Goal: Information Seeking & Learning: Learn about a topic

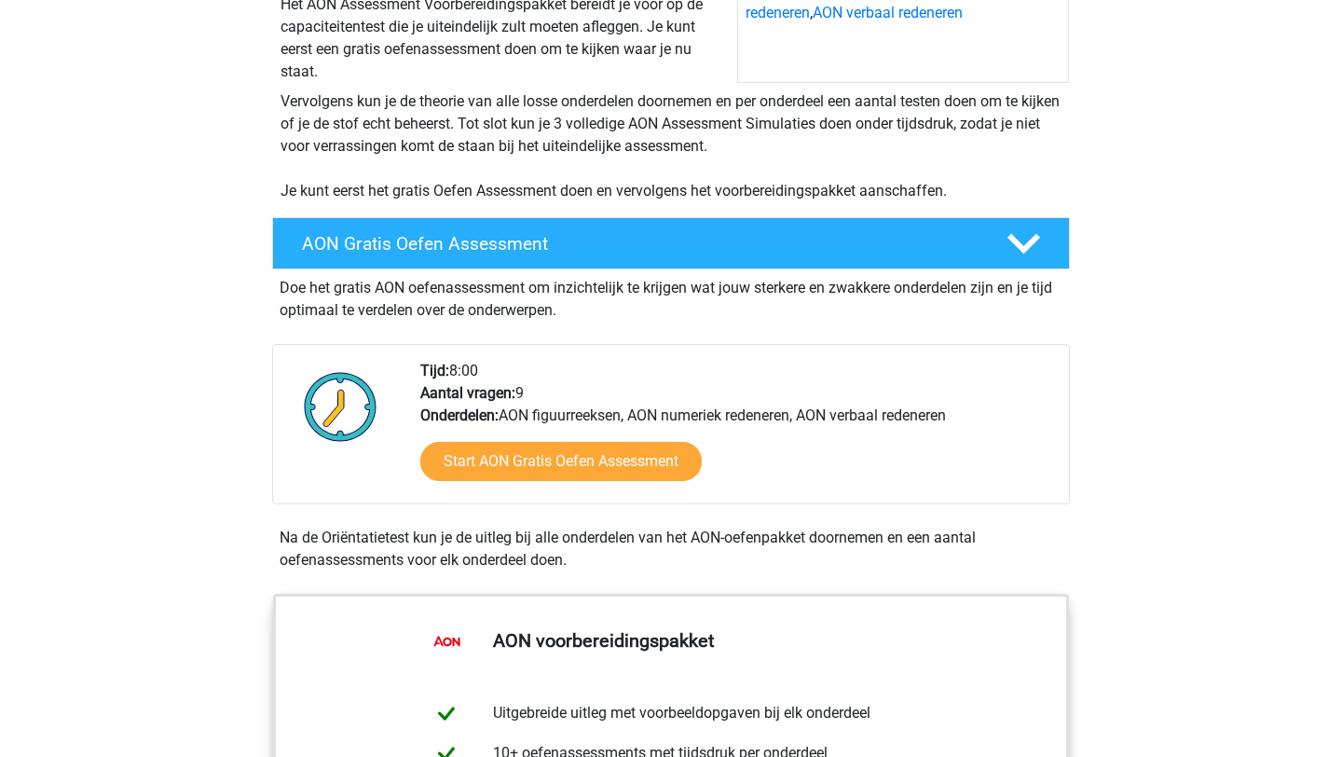
scroll to position [302, 0]
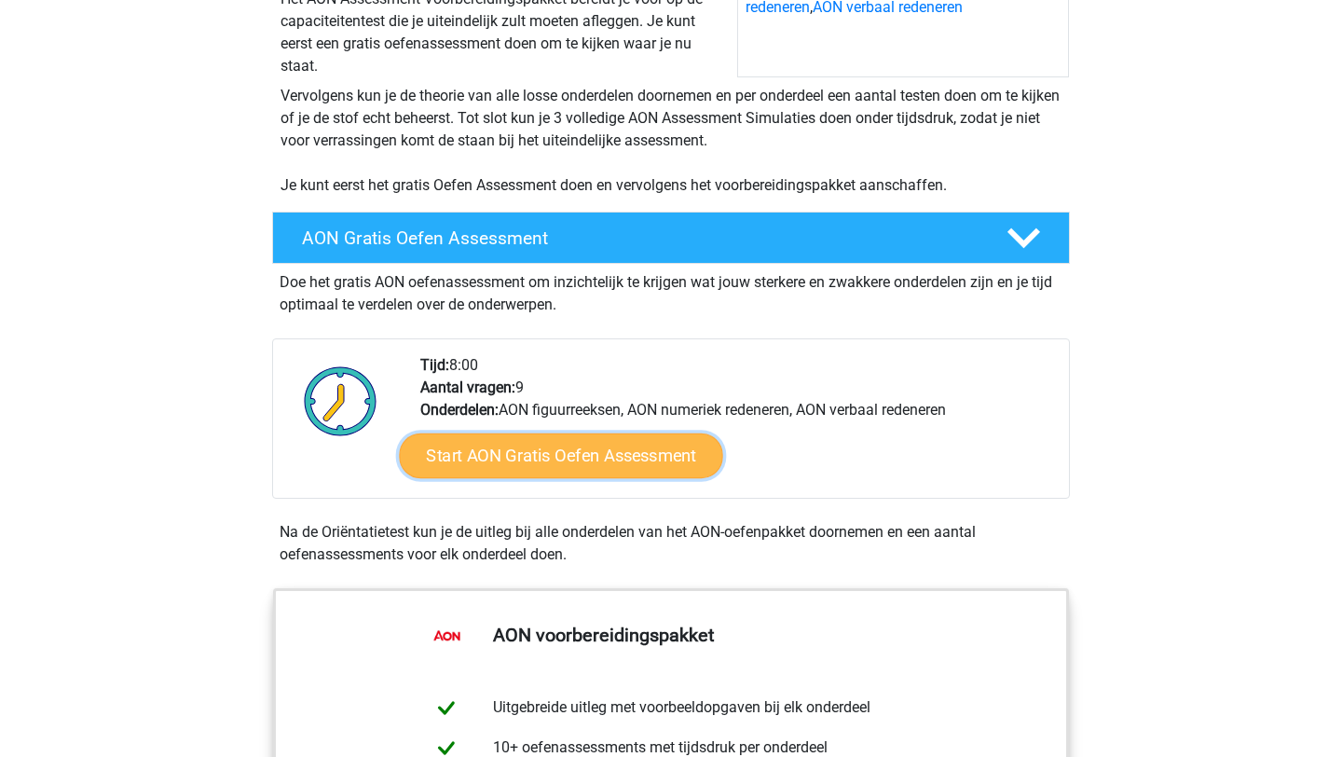
click at [595, 470] on link "Start AON Gratis Oefen Assessment" at bounding box center [560, 455] width 323 height 45
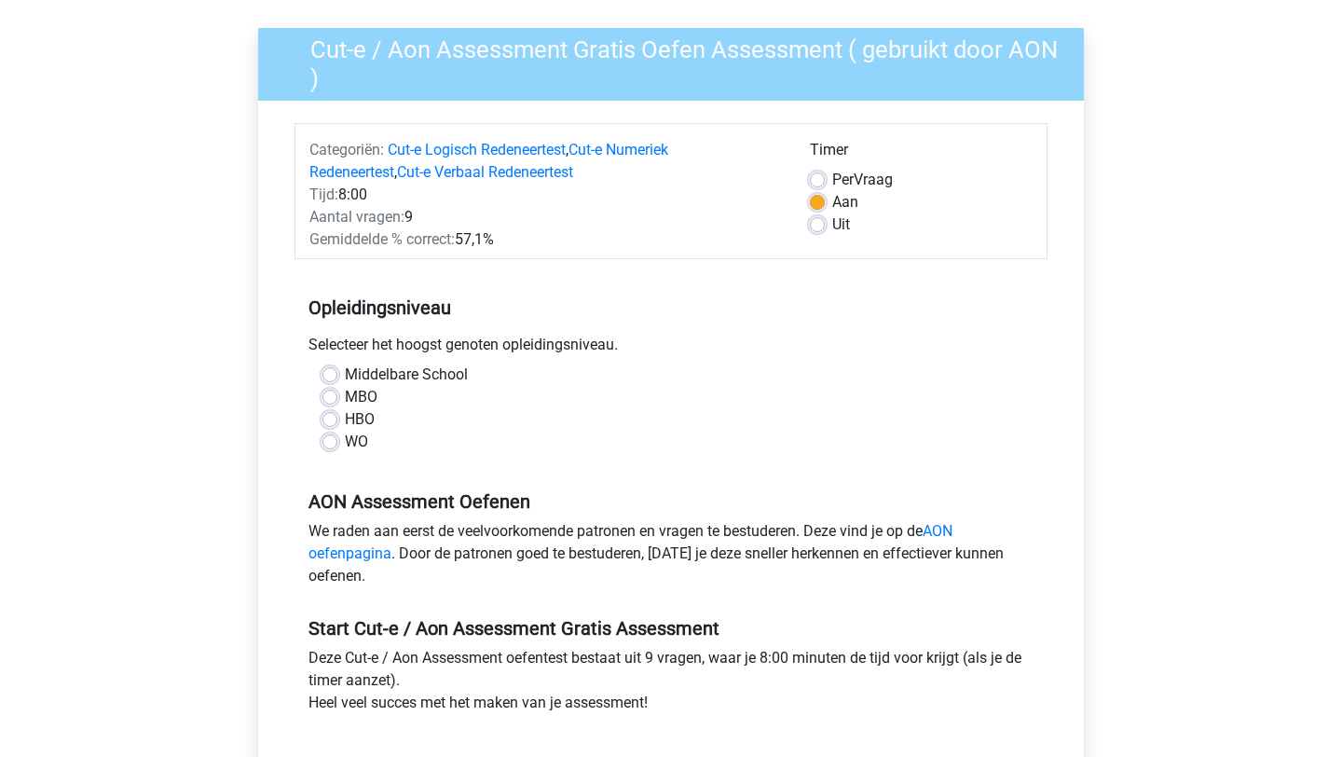
scroll to position [195, 0]
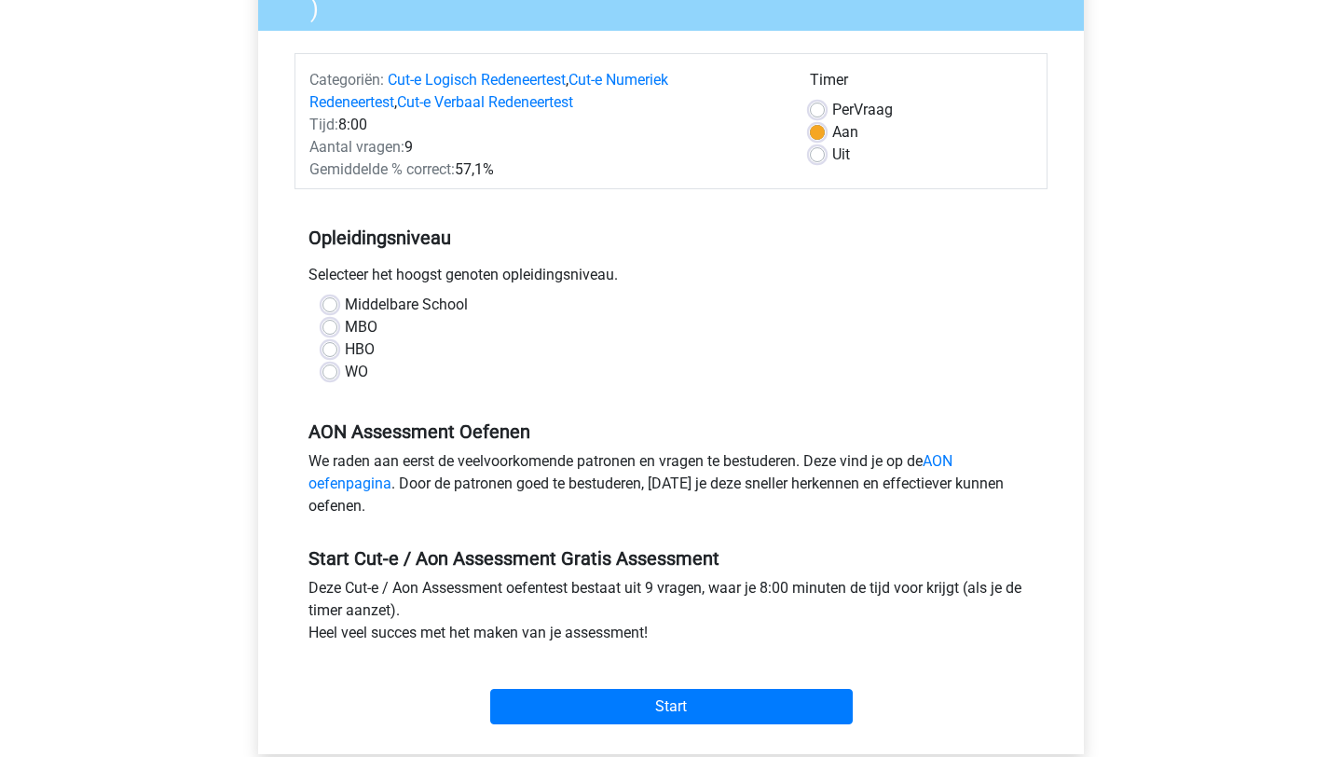
click at [340, 370] on div "WO" at bounding box center [671, 372] width 697 height 22
click at [345, 370] on label "WO" at bounding box center [356, 372] width 23 height 22
click at [334, 370] on input "WO" at bounding box center [330, 370] width 15 height 19
radio input "true"
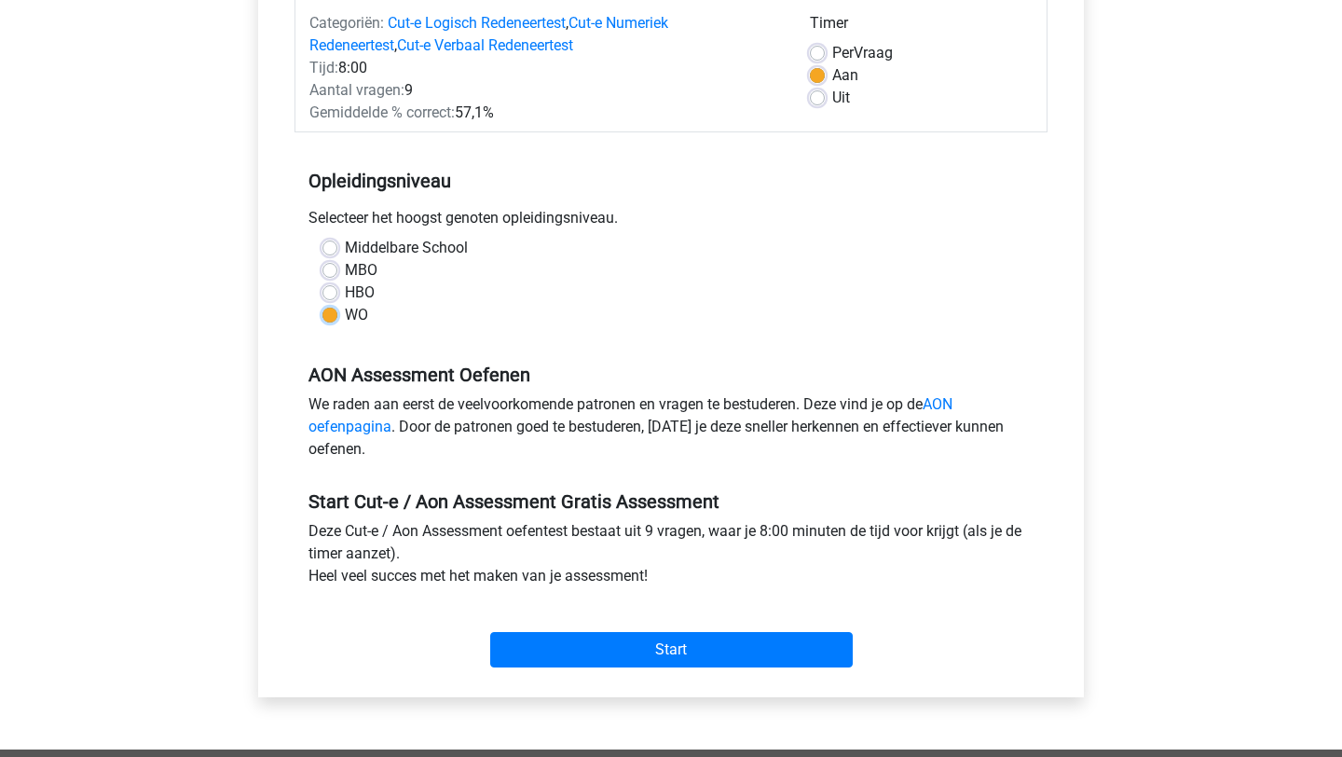
scroll to position [254, 0]
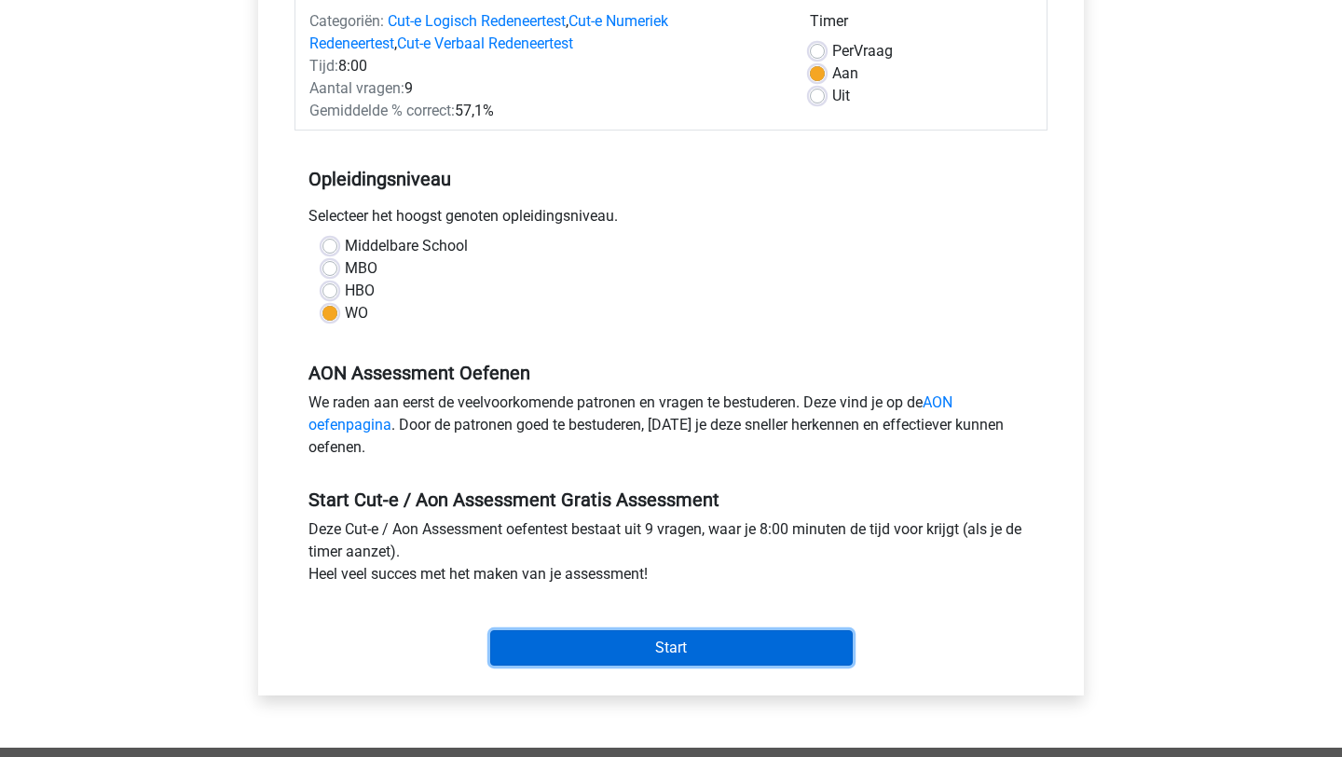
click at [649, 650] on input "Start" at bounding box center [671, 647] width 363 height 35
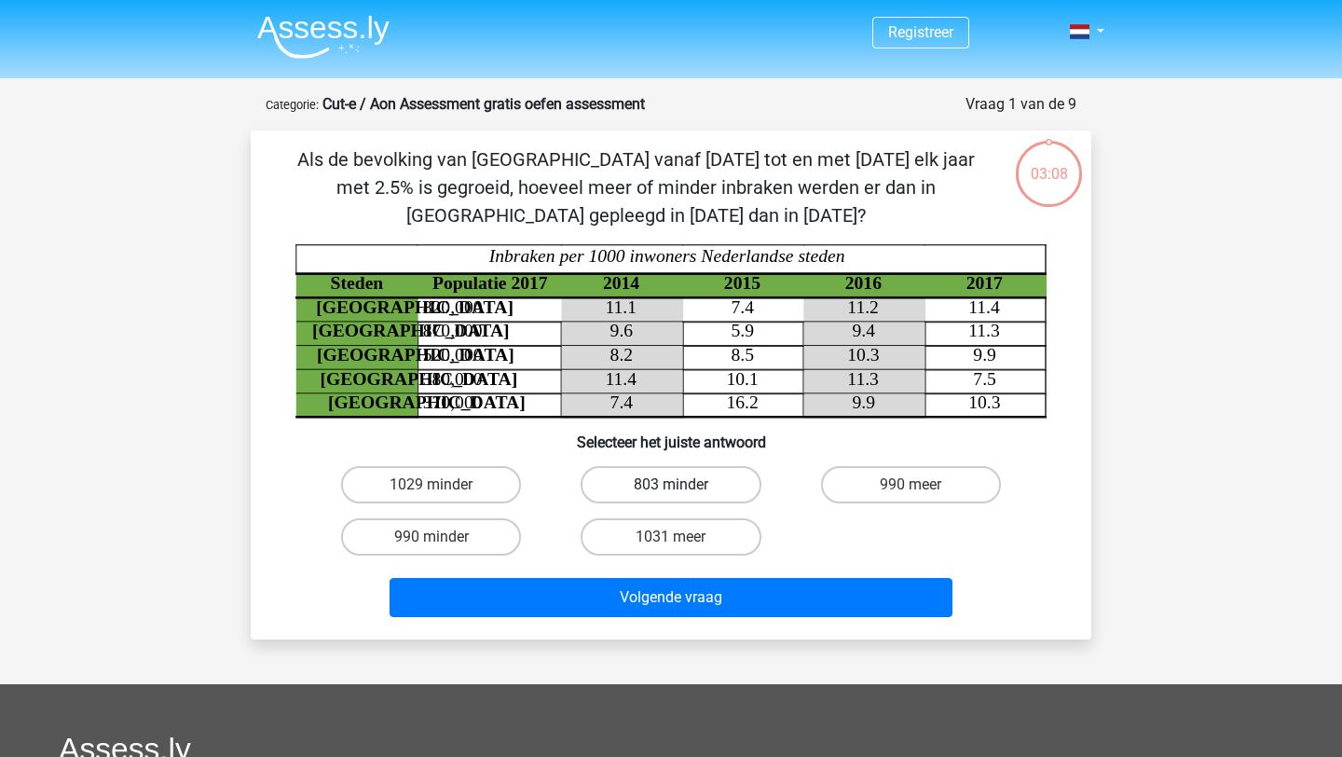
click at [622, 478] on label "803 minder" at bounding box center [671, 484] width 180 height 37
click at [671, 485] on input "803 minder" at bounding box center [677, 491] width 12 height 12
radio input "true"
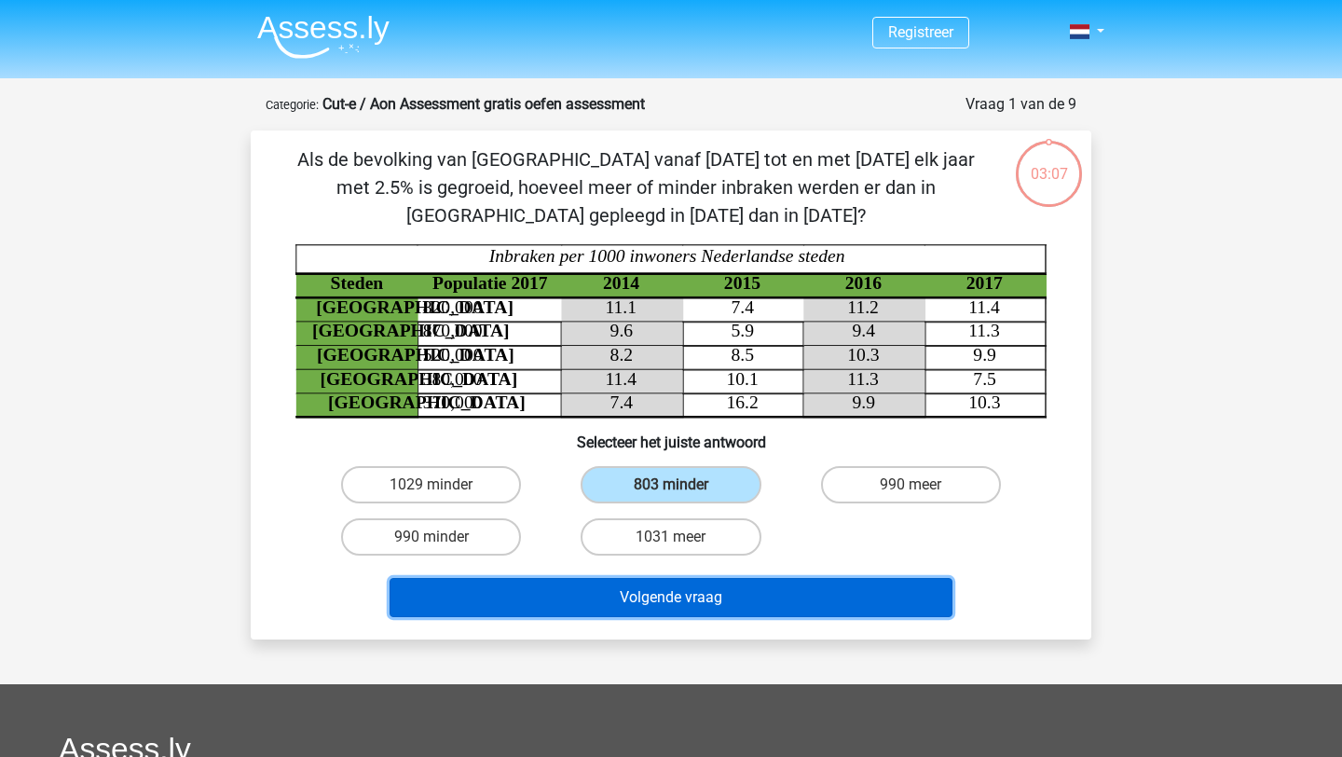
click at [683, 607] on button "Volgende vraag" at bounding box center [672, 597] width 564 height 39
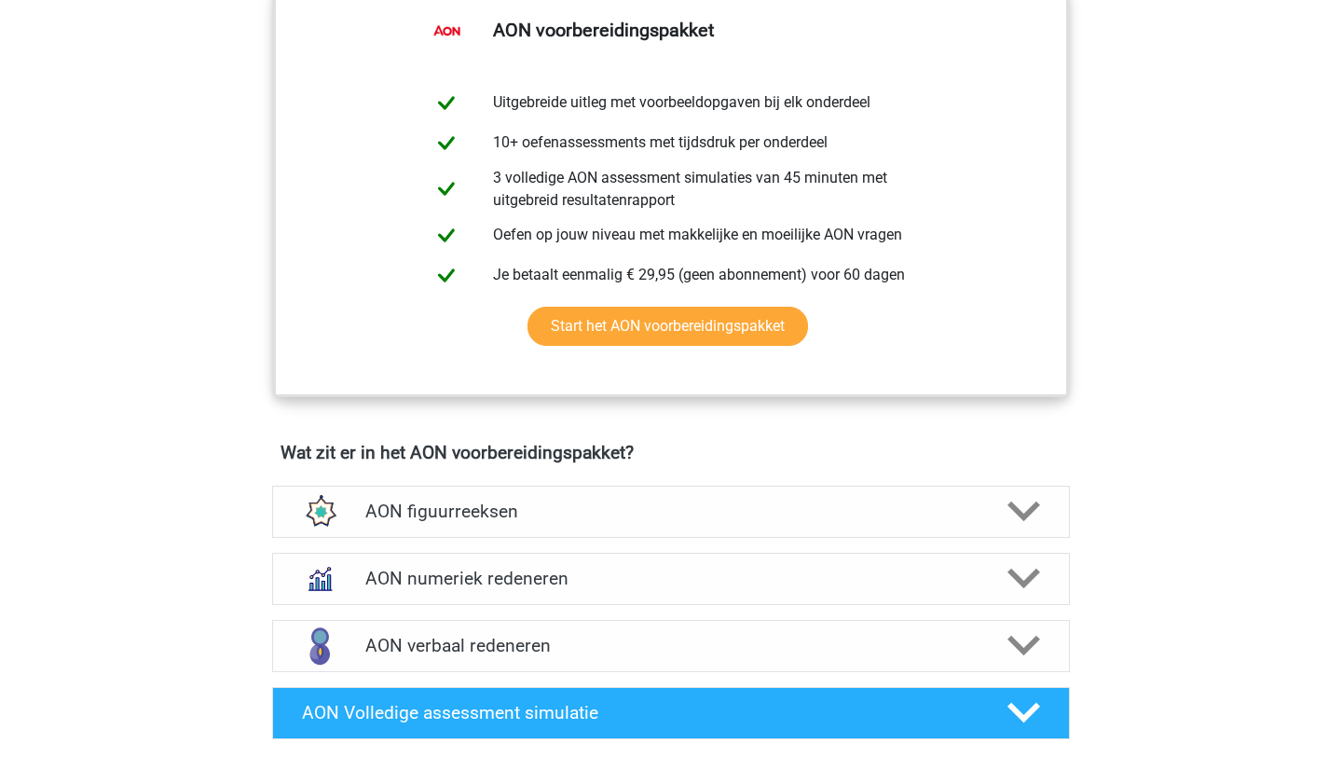
scroll to position [940, 0]
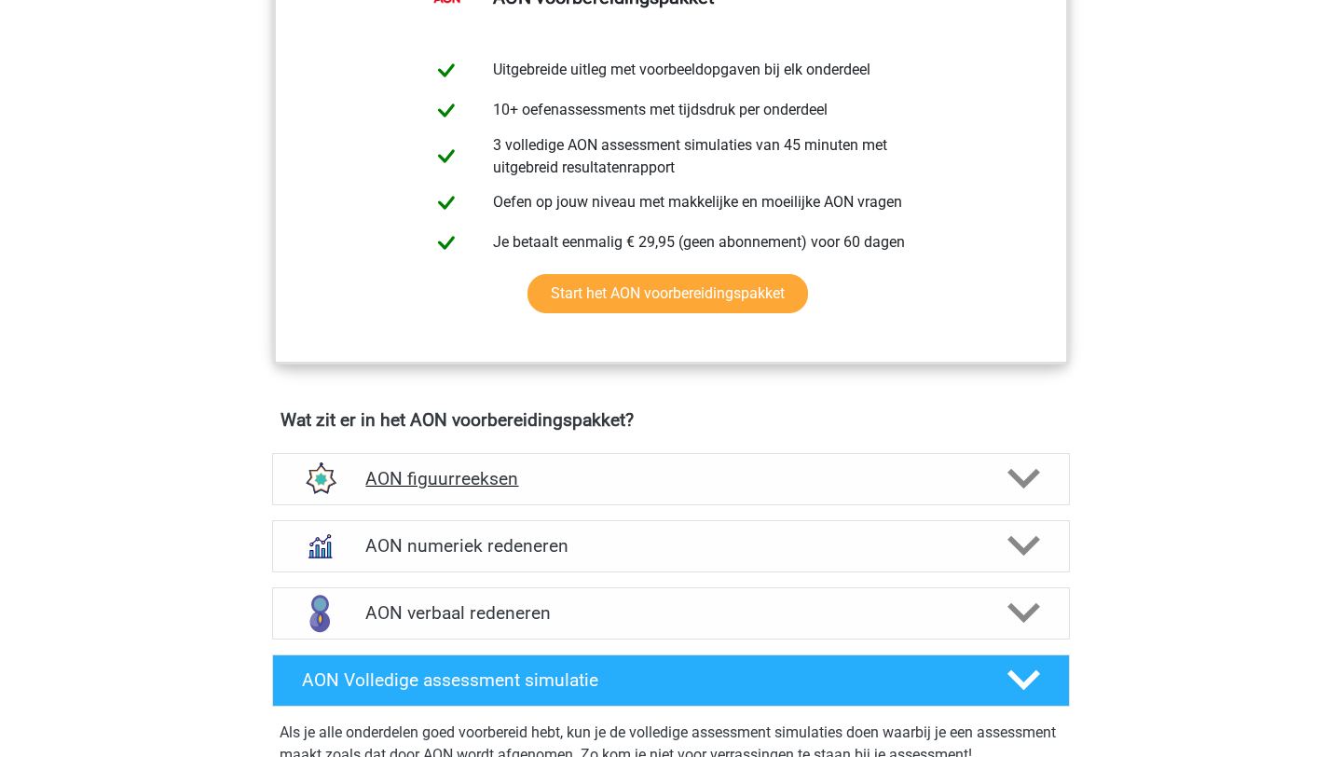
click at [1003, 492] on div at bounding box center [1022, 478] width 63 height 33
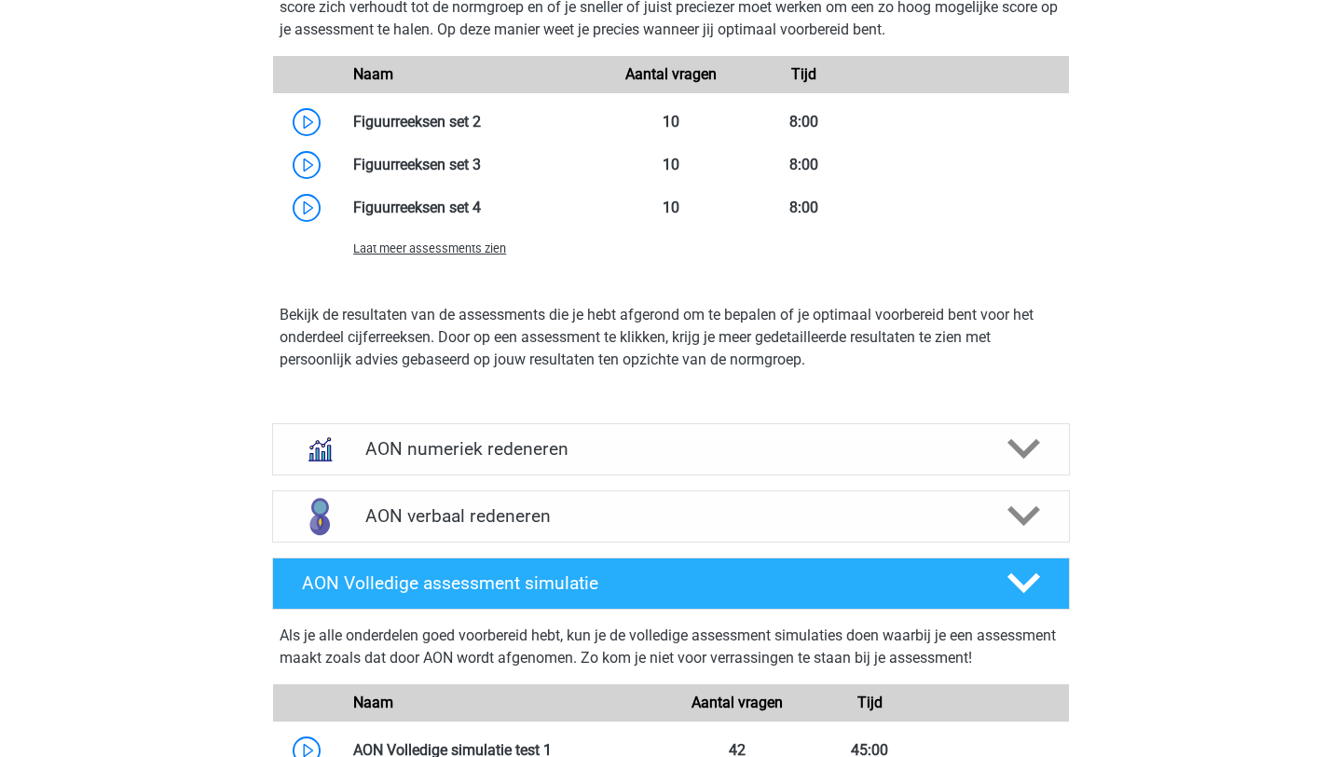
scroll to position [1853, 0]
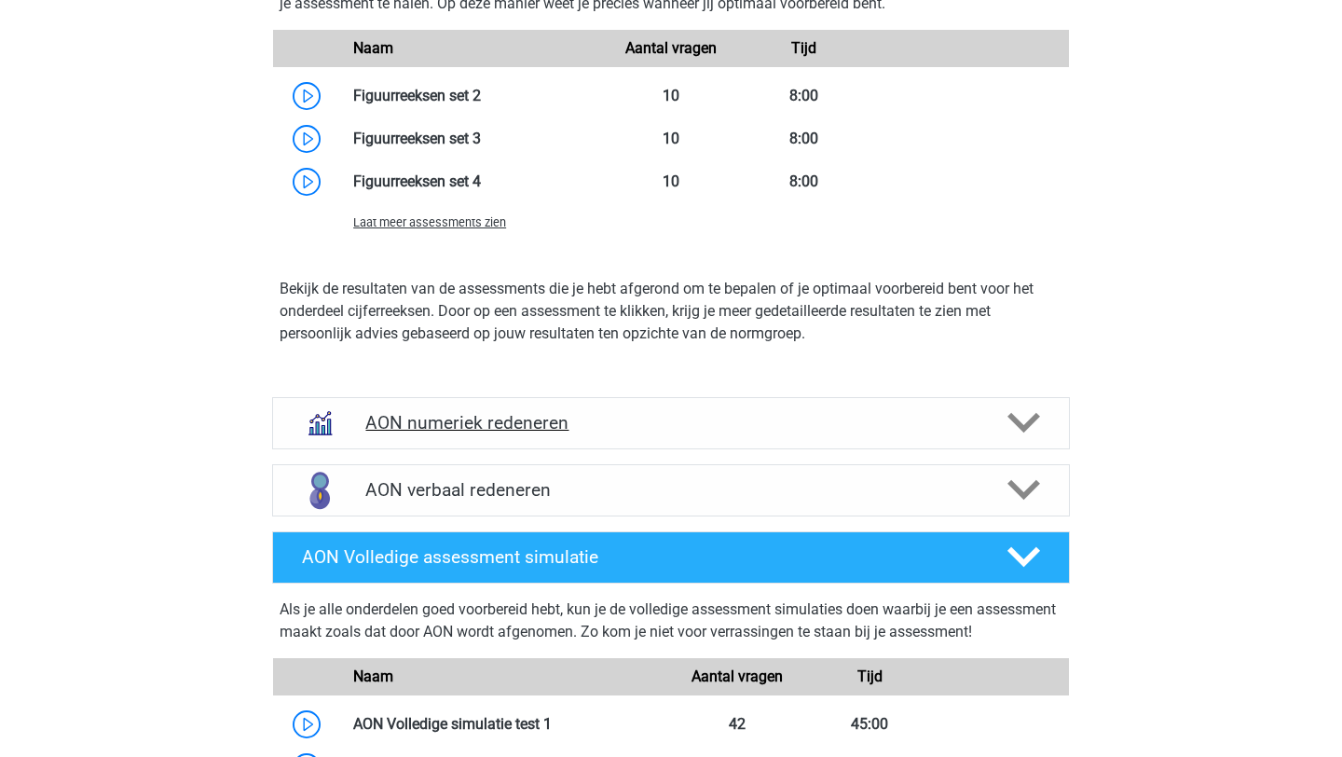
click at [1036, 410] on icon at bounding box center [1024, 422] width 33 height 33
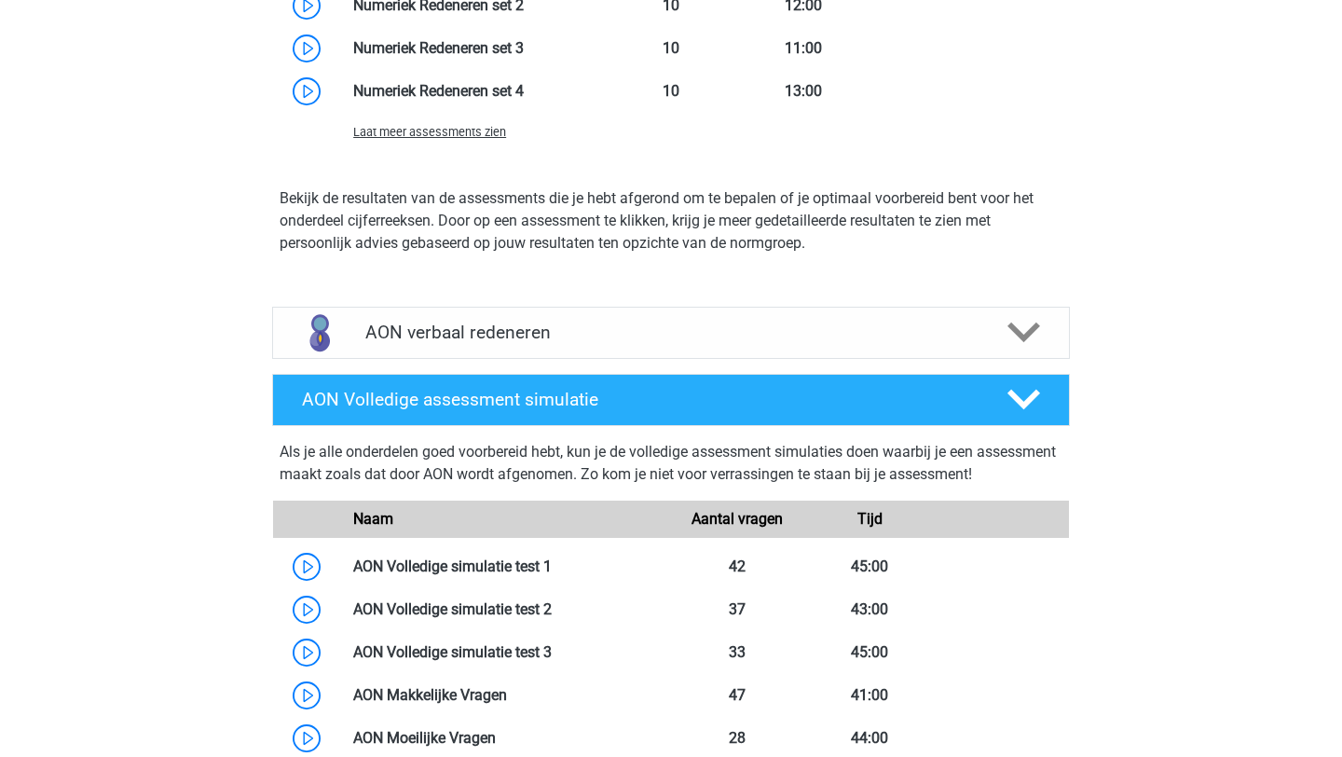
scroll to position [2817, 0]
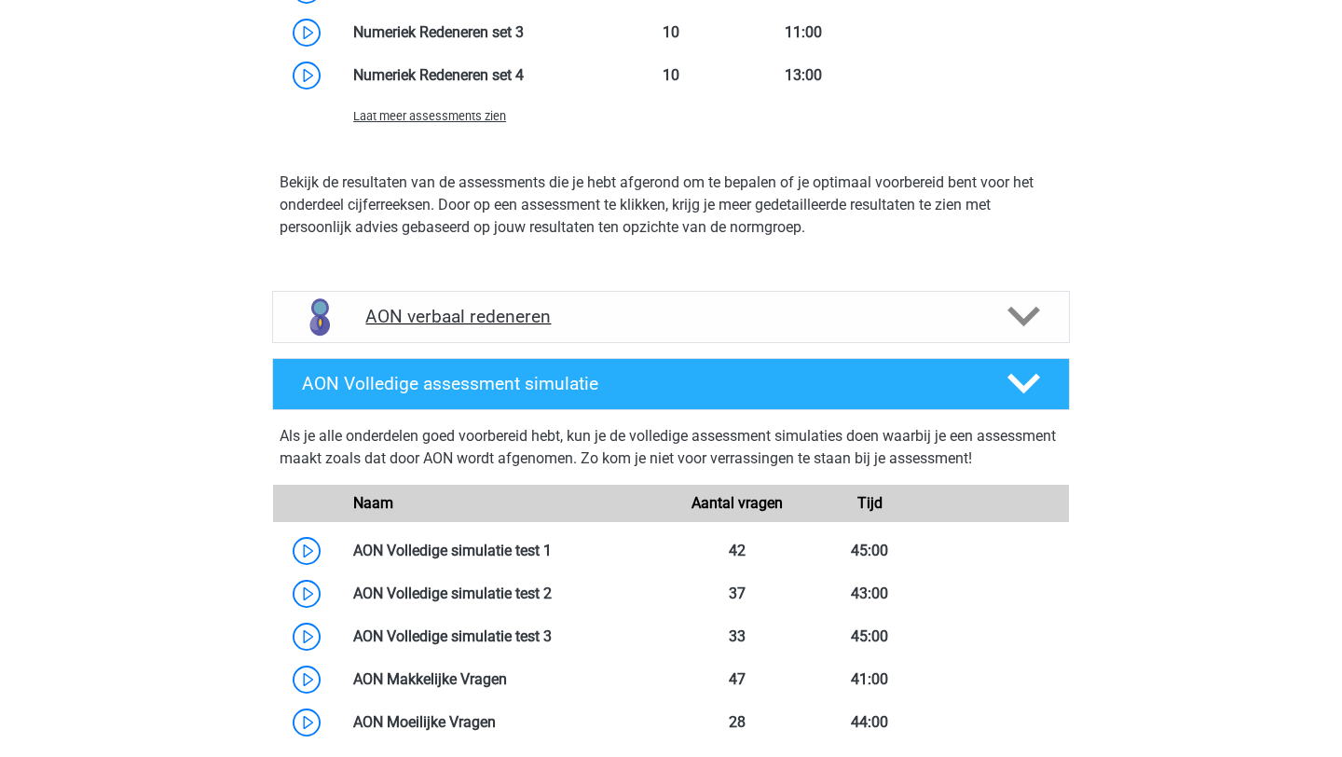
click at [1013, 313] on polygon at bounding box center [1024, 317] width 33 height 21
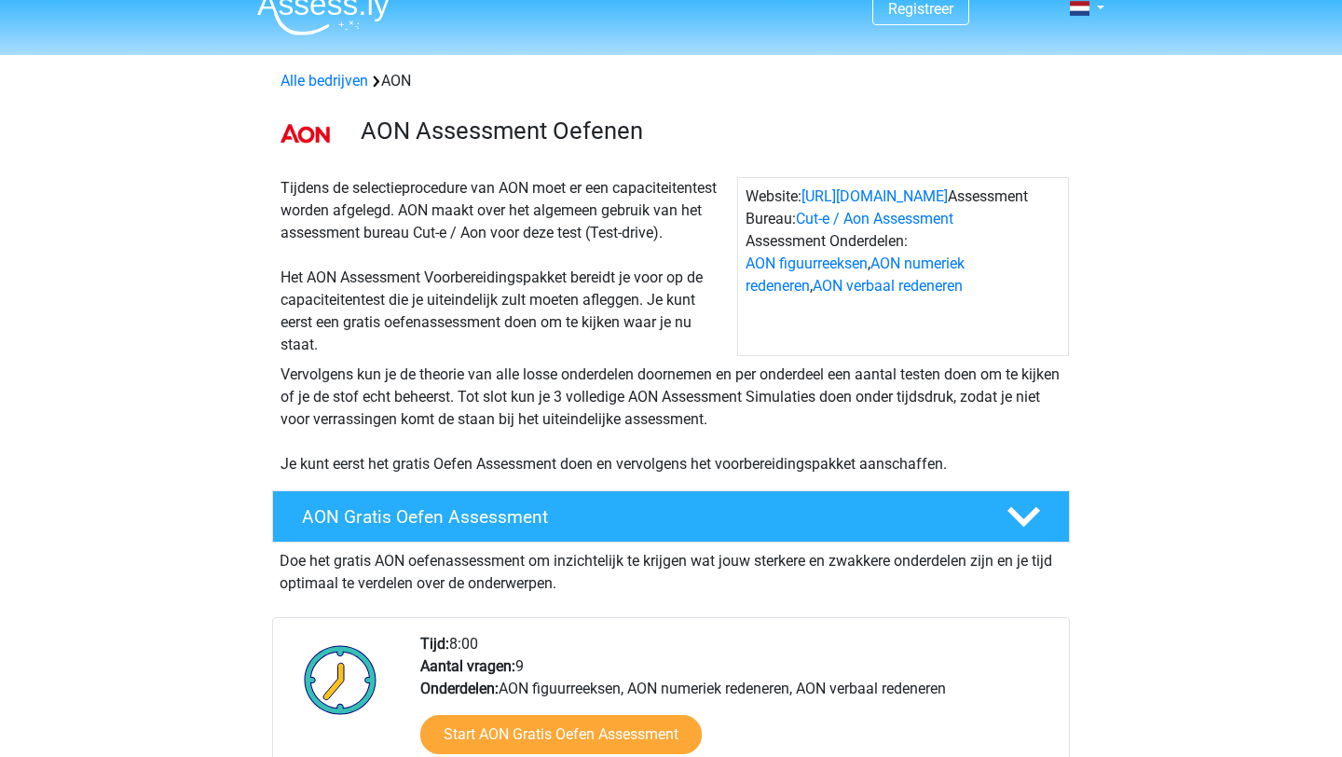
scroll to position [21, 0]
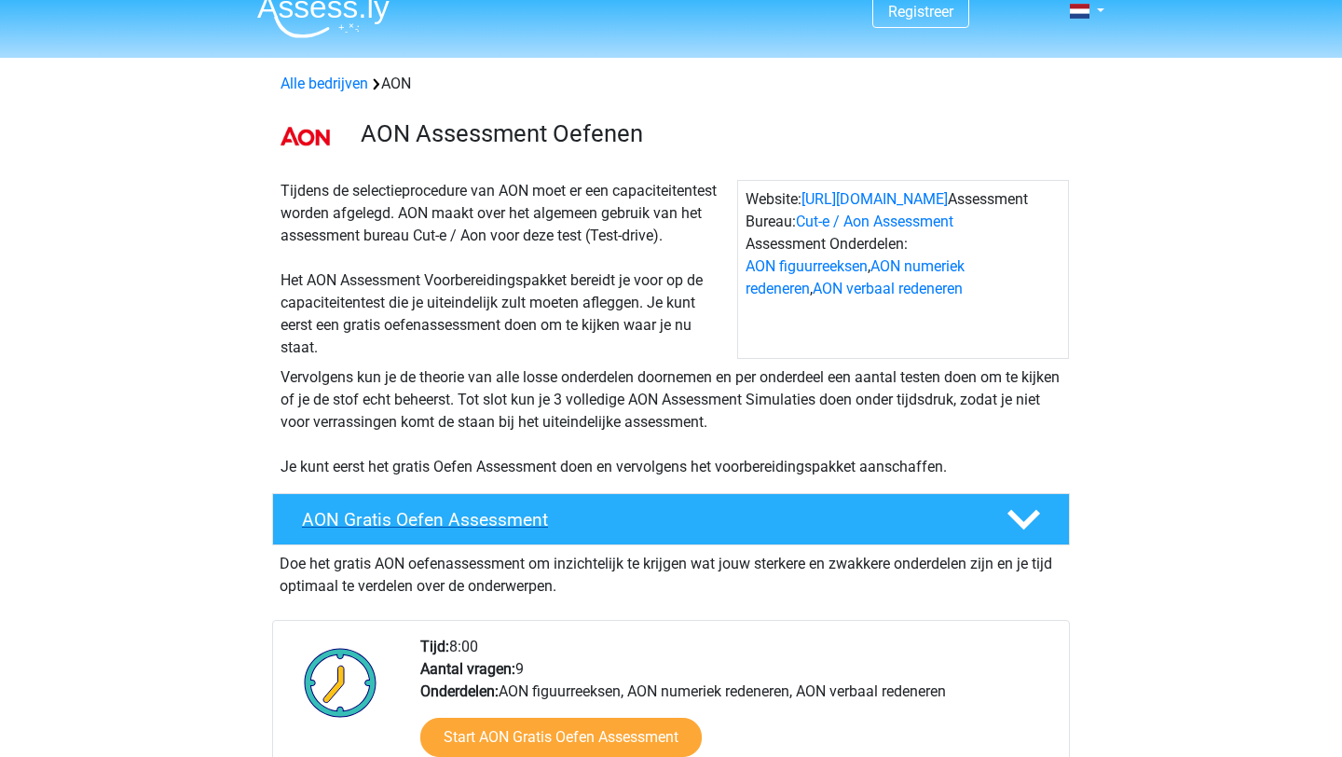
click at [539, 522] on h4 "AON Gratis Oefen Assessment" at bounding box center [639, 519] width 675 height 21
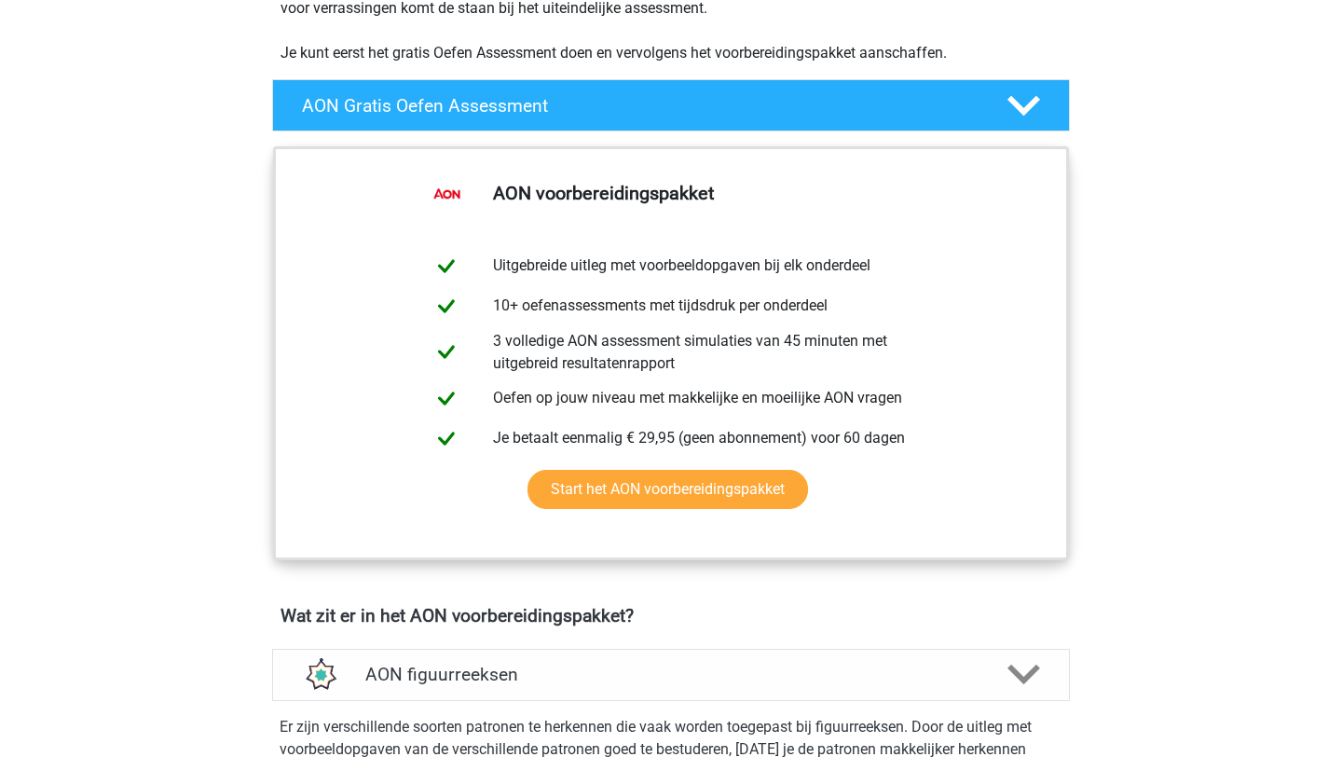
scroll to position [435, 0]
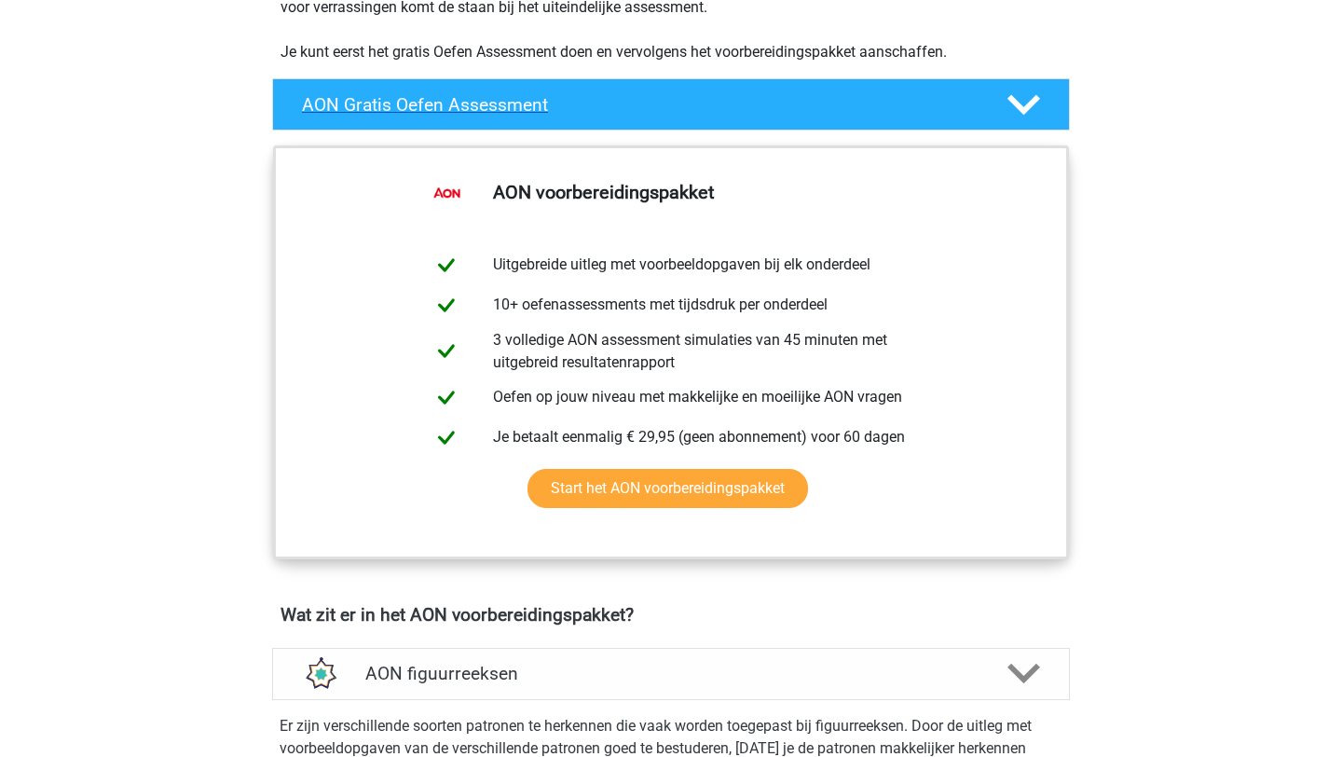
click at [1027, 107] on polygon at bounding box center [1024, 104] width 33 height 21
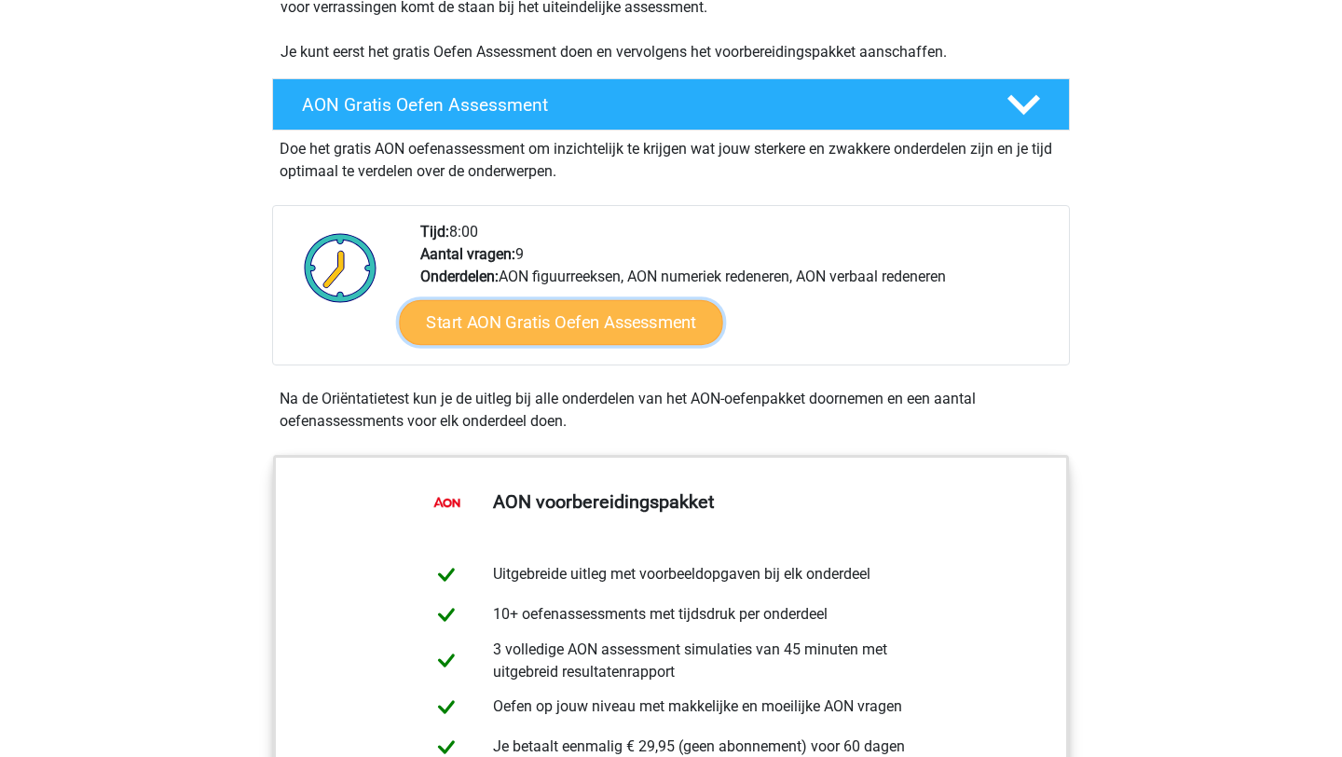
click at [647, 308] on link "Start AON Gratis Oefen Assessment" at bounding box center [560, 322] width 323 height 45
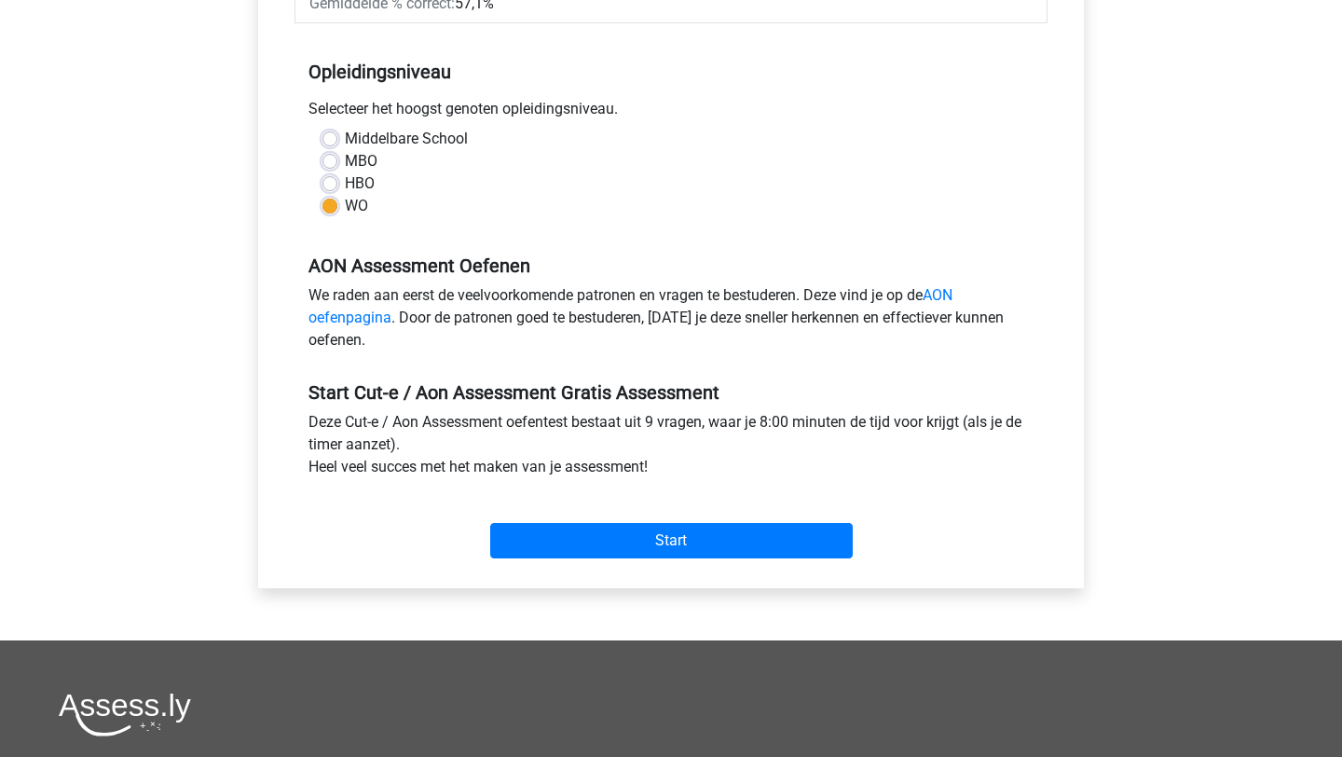
scroll to position [359, 0]
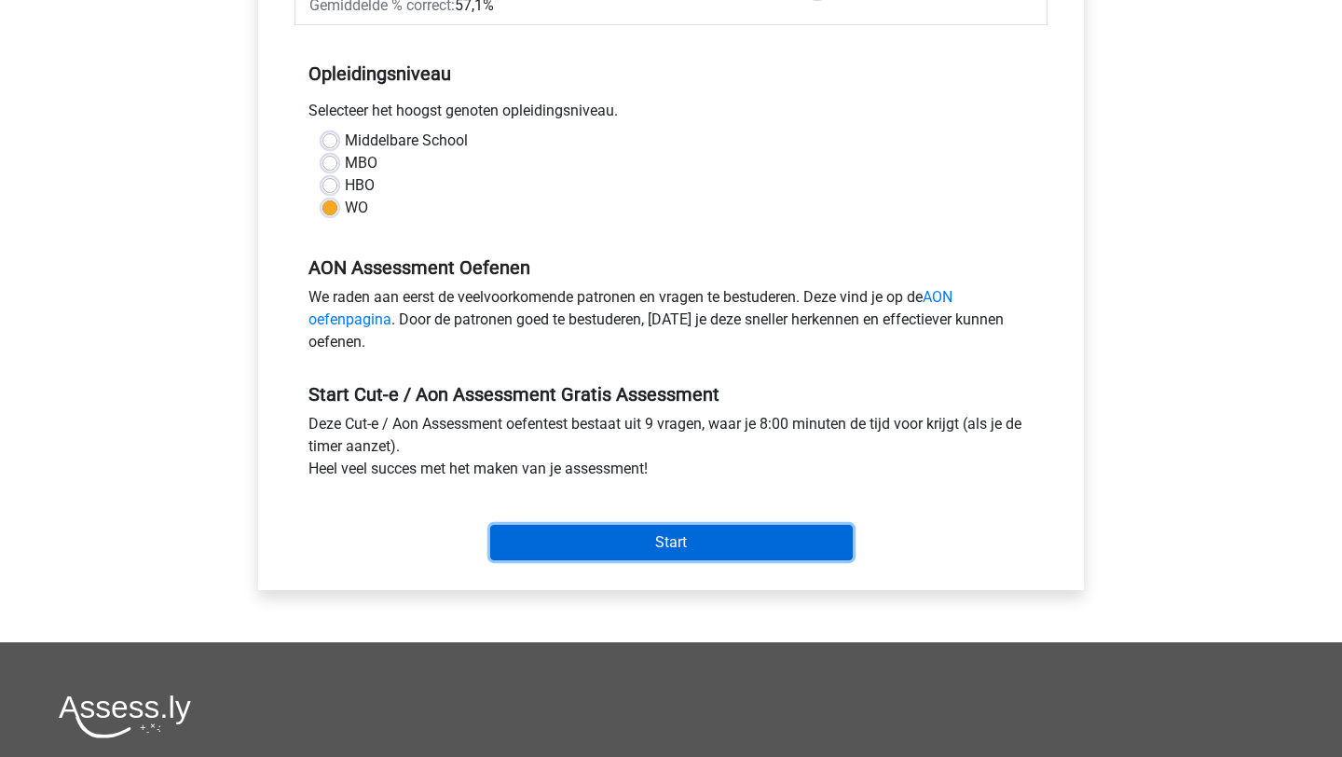
click at [679, 543] on input "Start" at bounding box center [671, 542] width 363 height 35
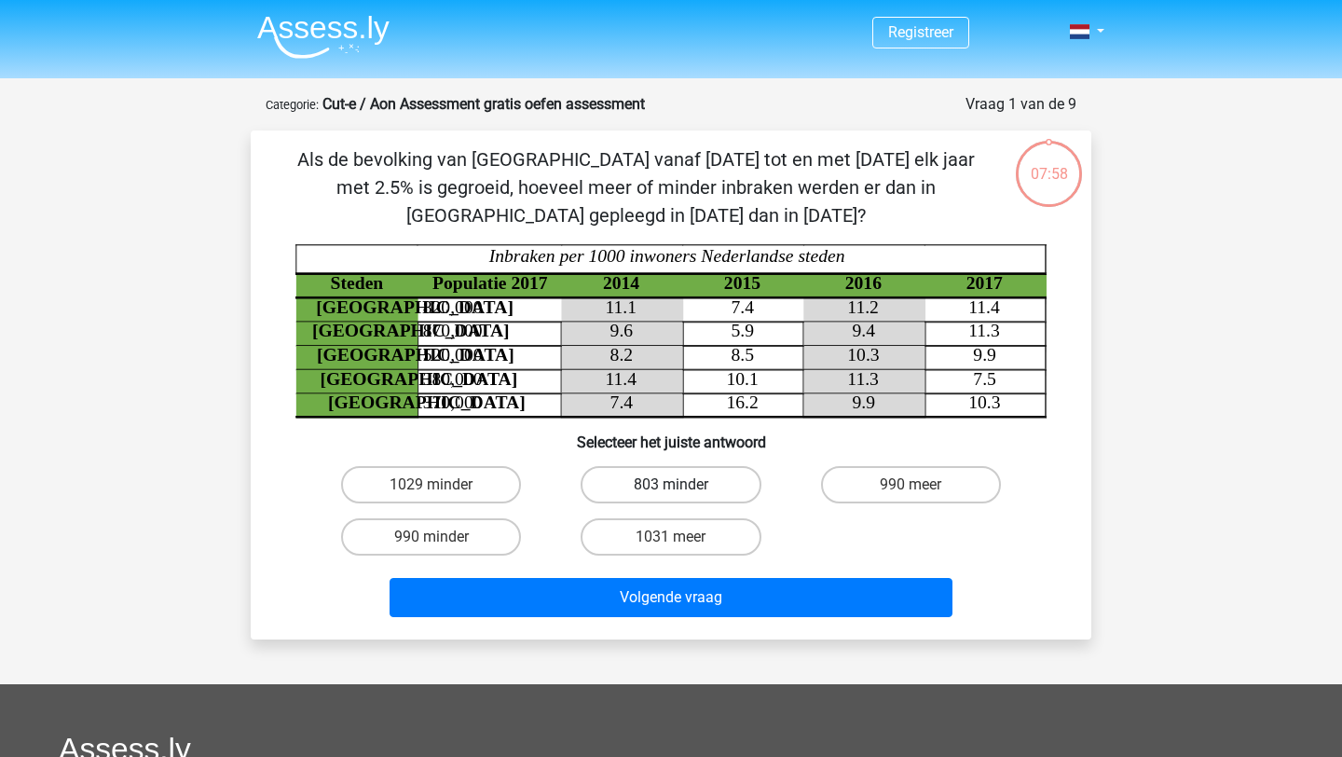
click at [702, 496] on label "803 minder" at bounding box center [671, 484] width 180 height 37
click at [683, 496] on input "803 minder" at bounding box center [677, 491] width 12 height 12
radio input "true"
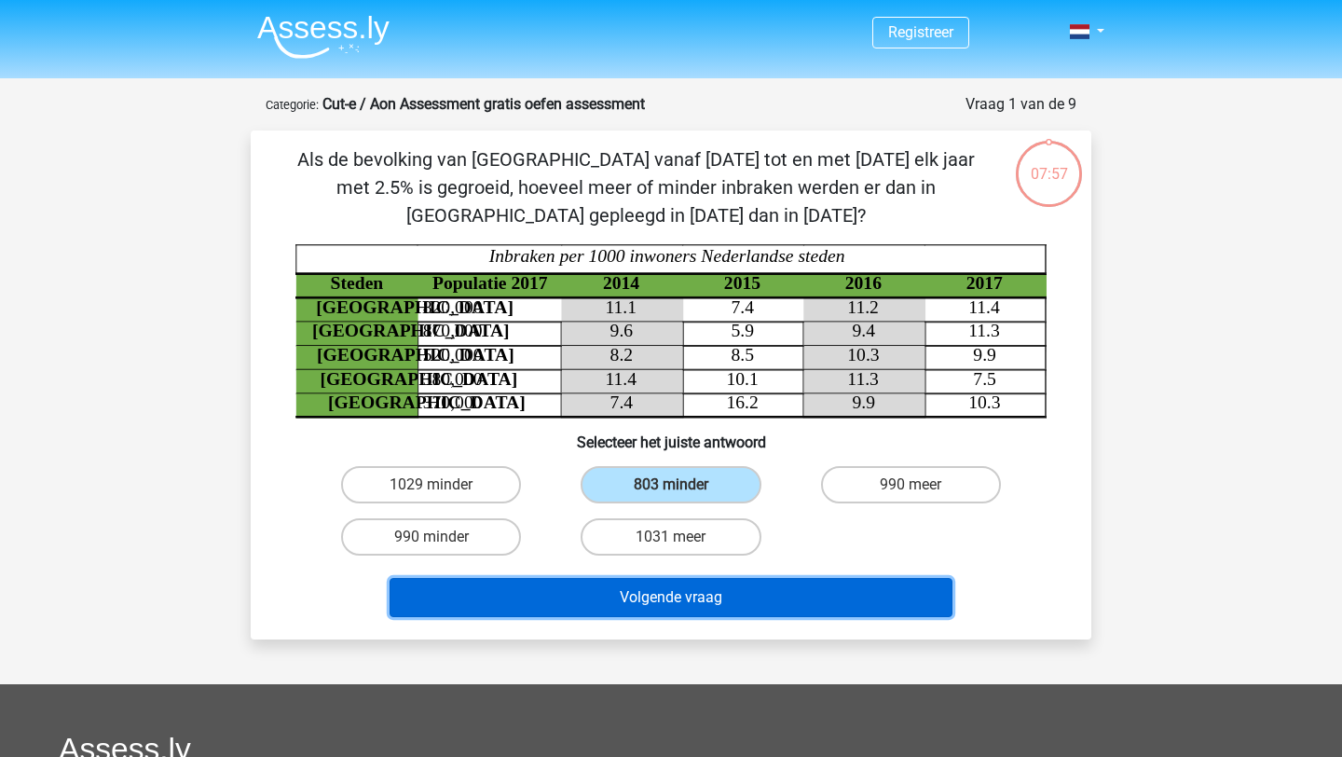
click at [702, 594] on button "Volgende vraag" at bounding box center [672, 597] width 564 height 39
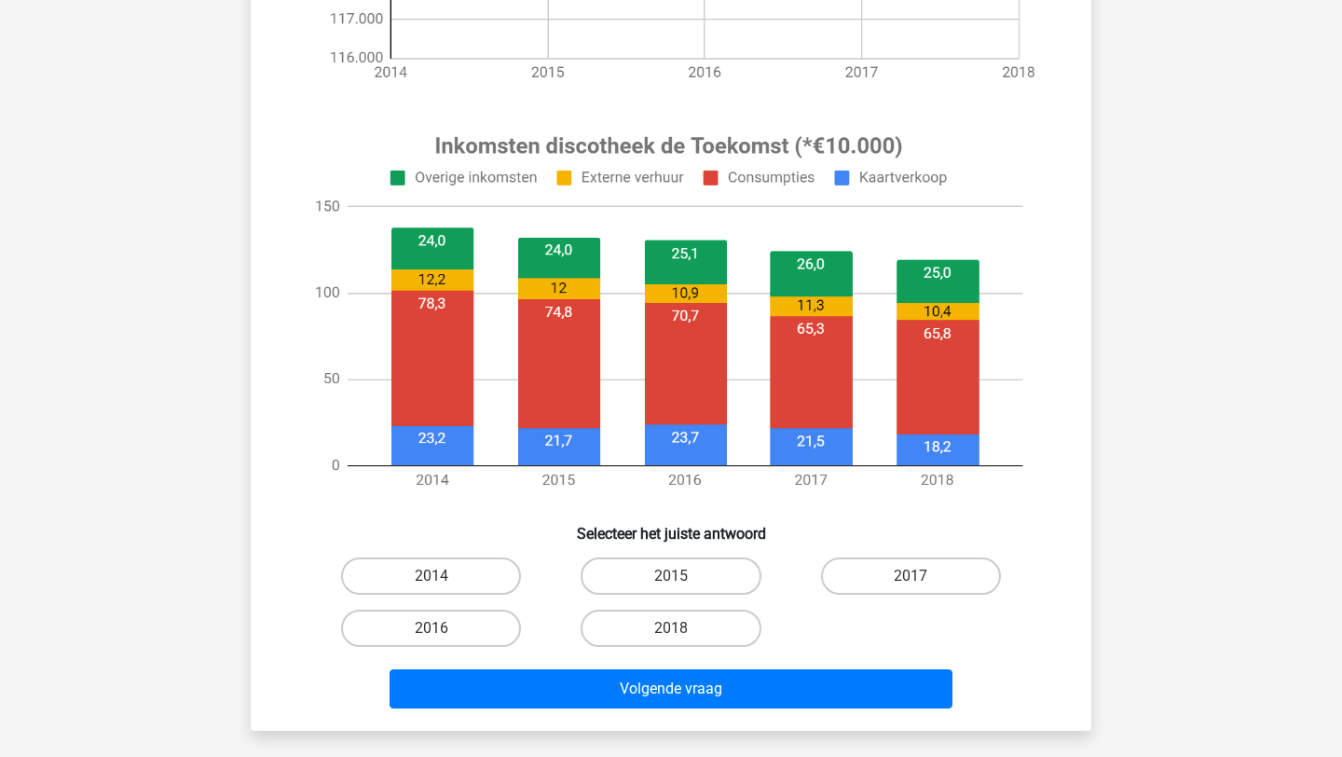
scroll to position [645, 0]
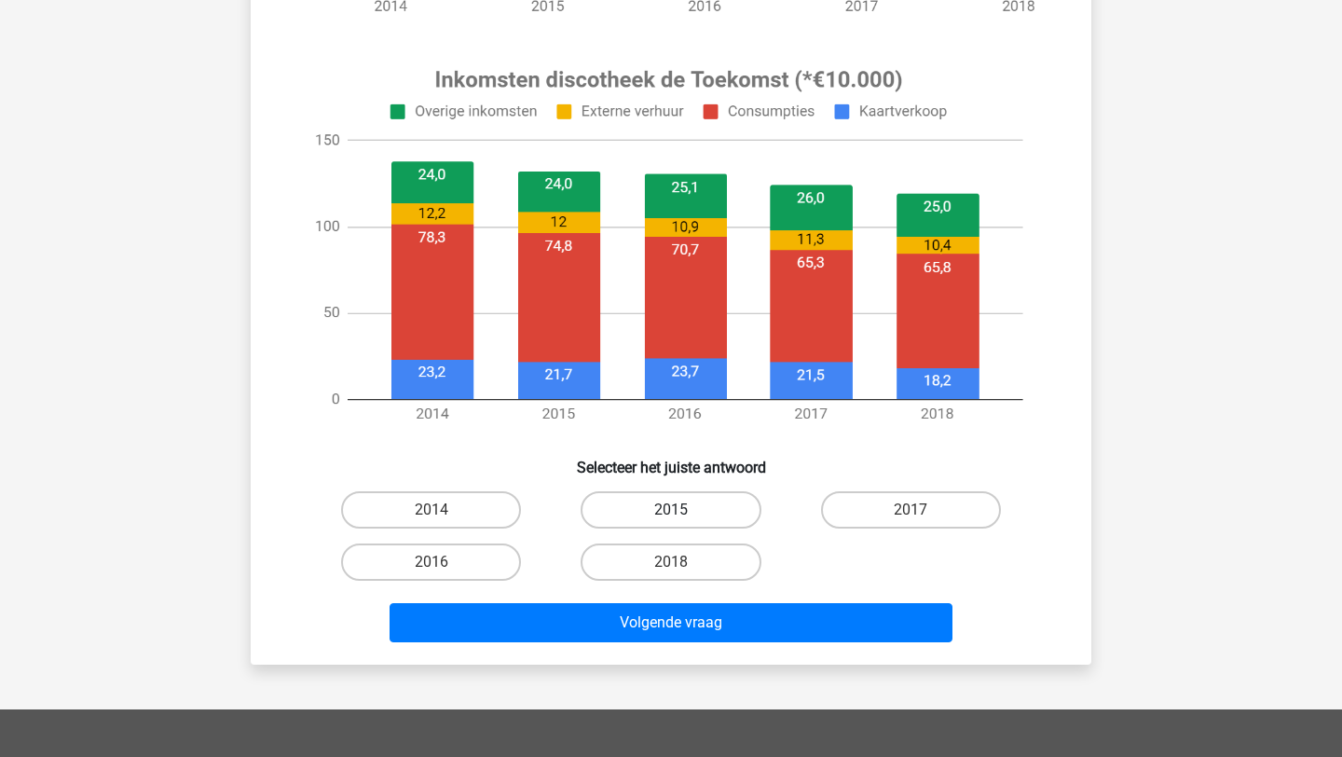
click at [705, 518] on label "2015" at bounding box center [671, 509] width 180 height 37
click at [683, 518] on input "2015" at bounding box center [677, 516] width 12 height 12
radio input "true"
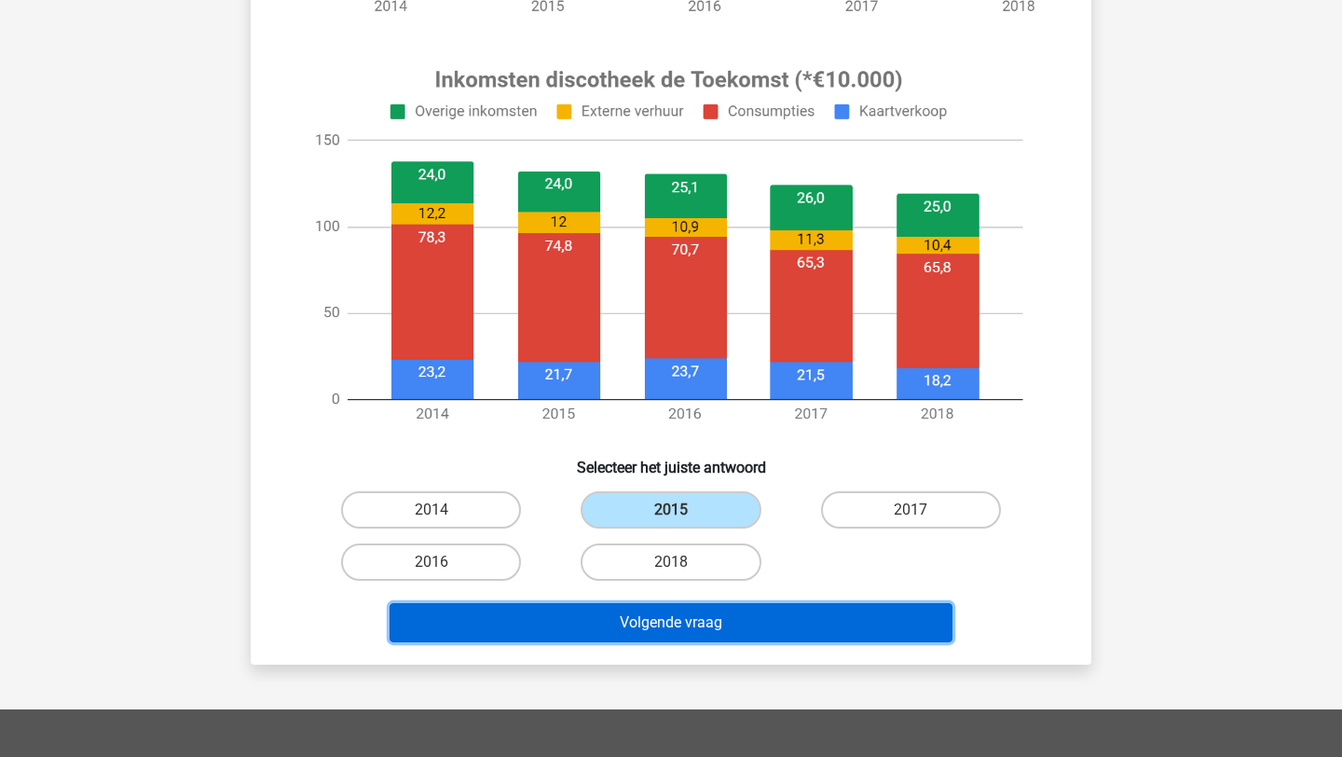
click at [715, 628] on button "Volgende vraag" at bounding box center [672, 622] width 564 height 39
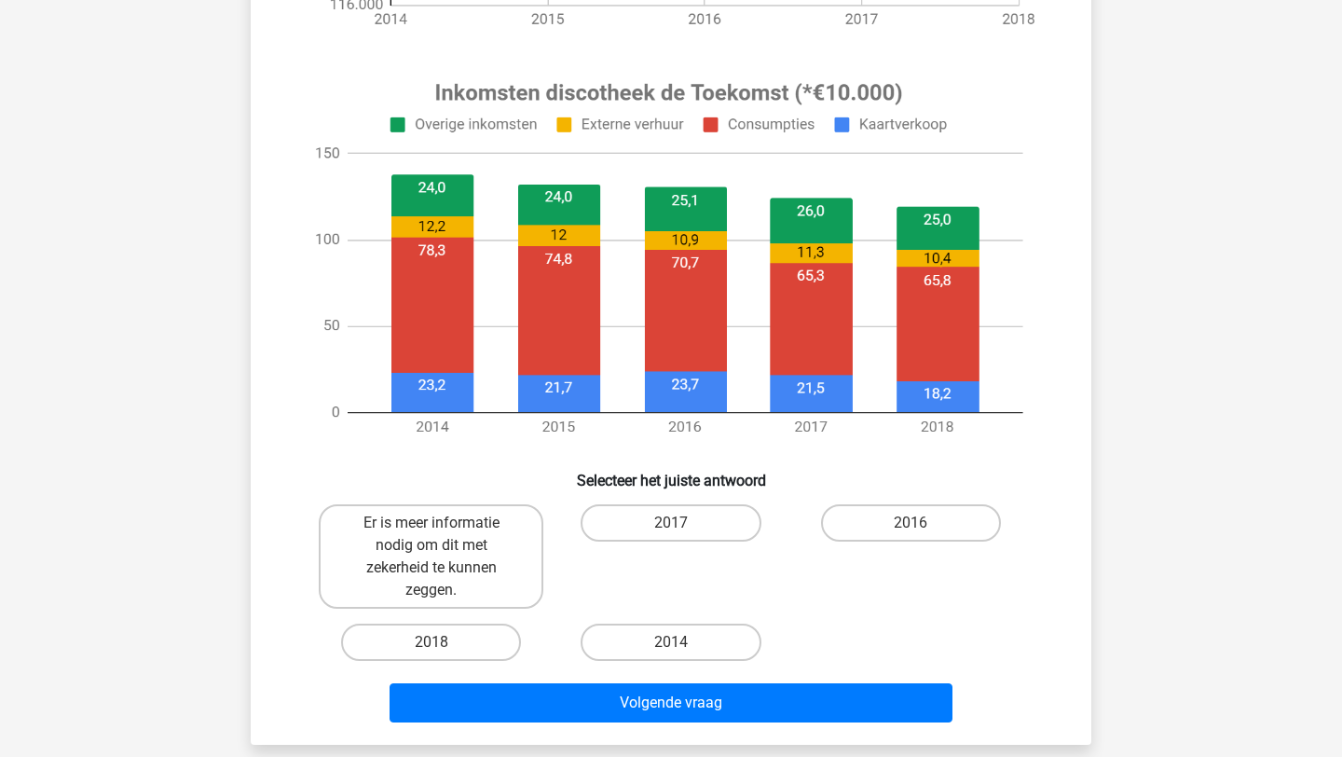
scroll to position [642, 0]
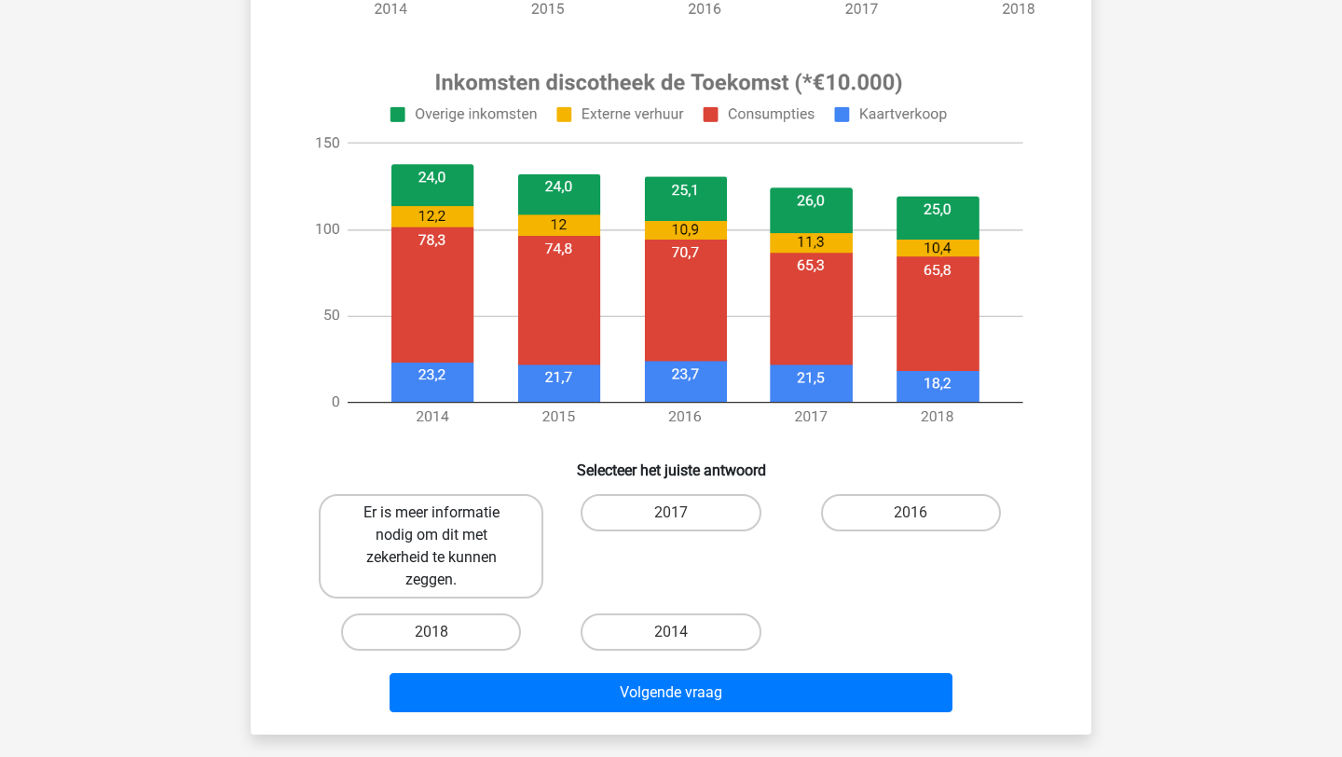
click at [433, 565] on label "Er is meer informatie nodig om dit met zekerheid te kunnen zeggen." at bounding box center [431, 546] width 225 height 104
click at [433, 525] on input "Er is meer informatie nodig om dit met zekerheid te kunnen zeggen." at bounding box center [438, 519] width 12 height 12
radio input "true"
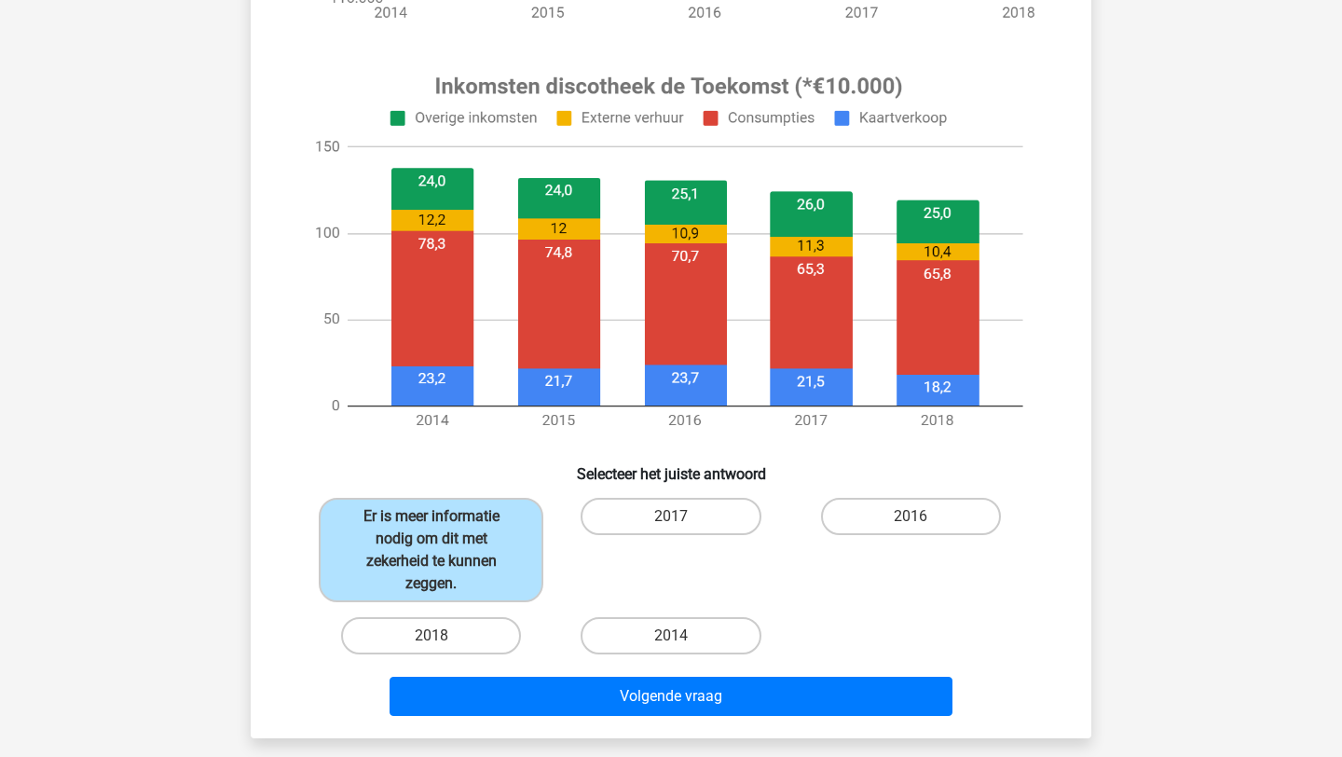
scroll to position [644, 0]
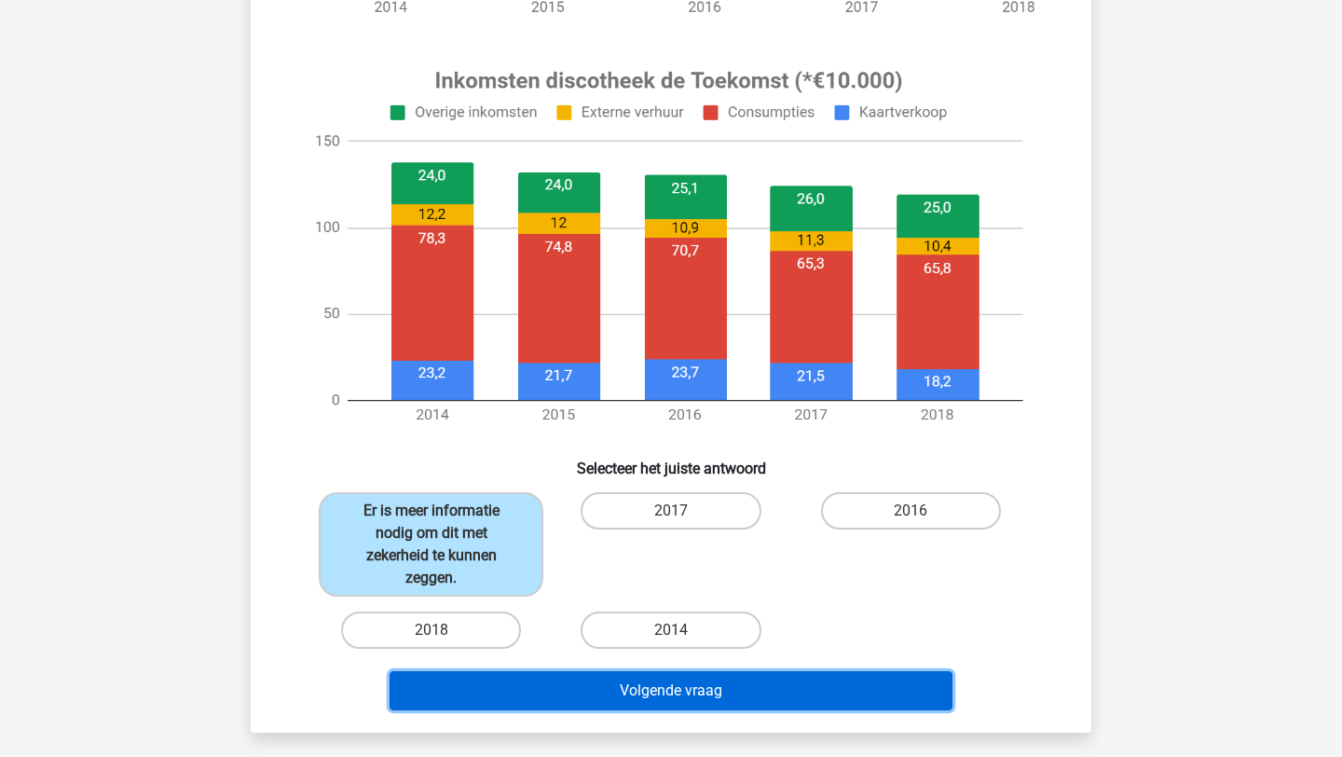
click at [818, 674] on button "Volgende vraag" at bounding box center [672, 690] width 564 height 39
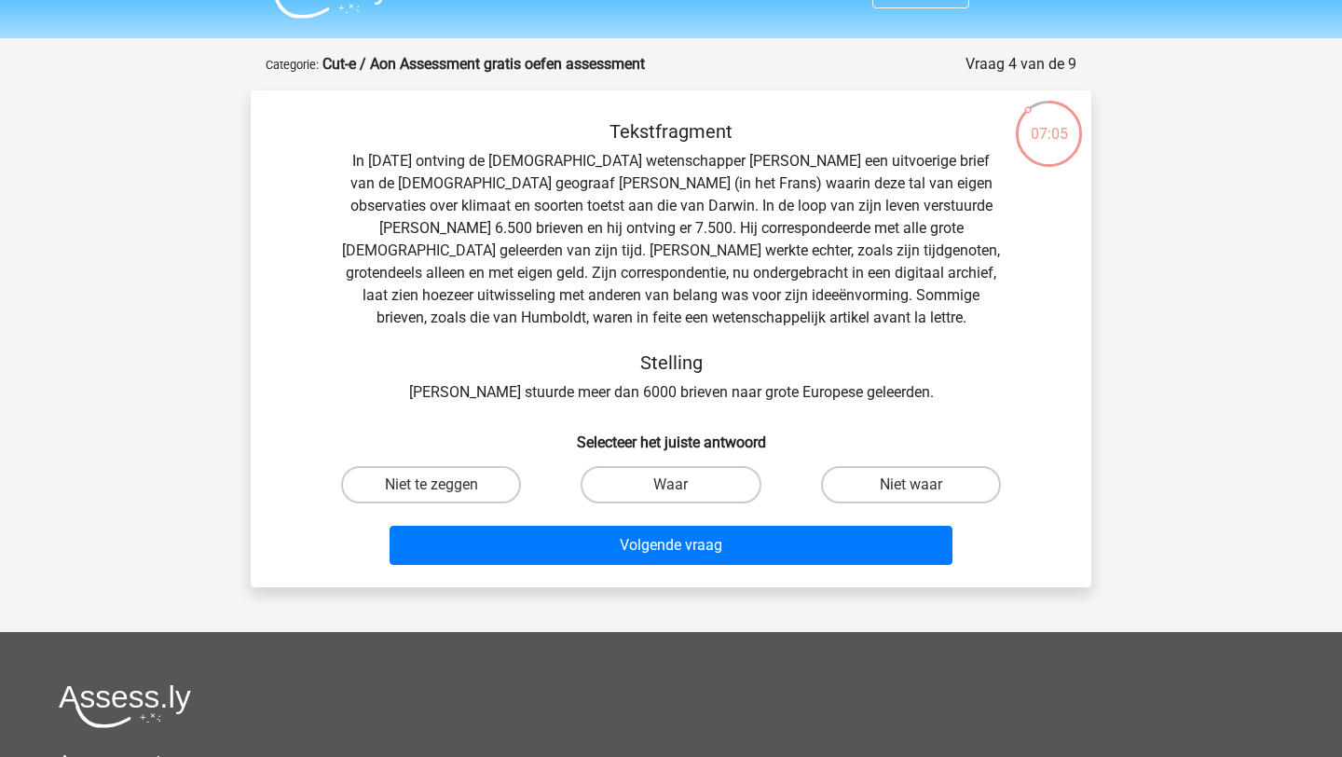
scroll to position [39, 0]
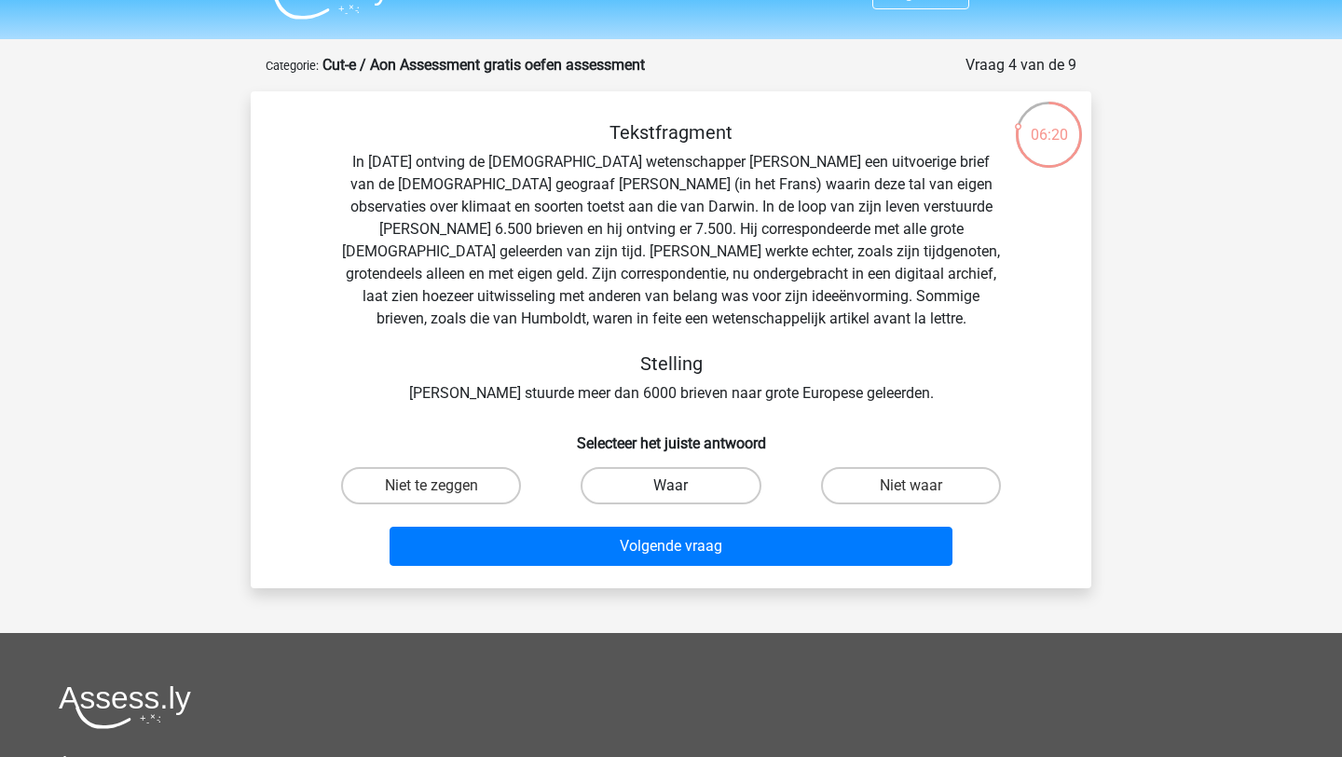
click at [710, 483] on label "Waar" at bounding box center [671, 485] width 180 height 37
click at [683, 486] on input "Waar" at bounding box center [677, 492] width 12 height 12
radio input "true"
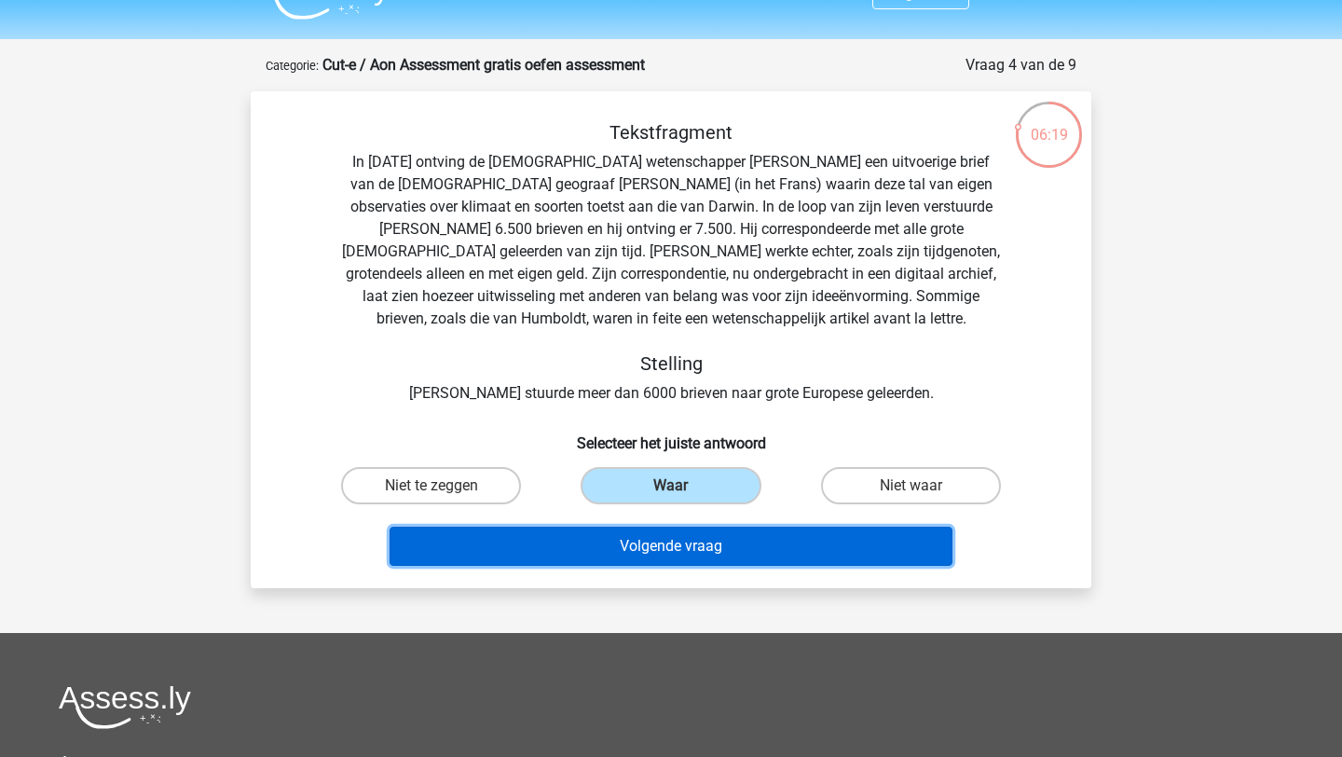
click at [732, 550] on button "Volgende vraag" at bounding box center [672, 546] width 564 height 39
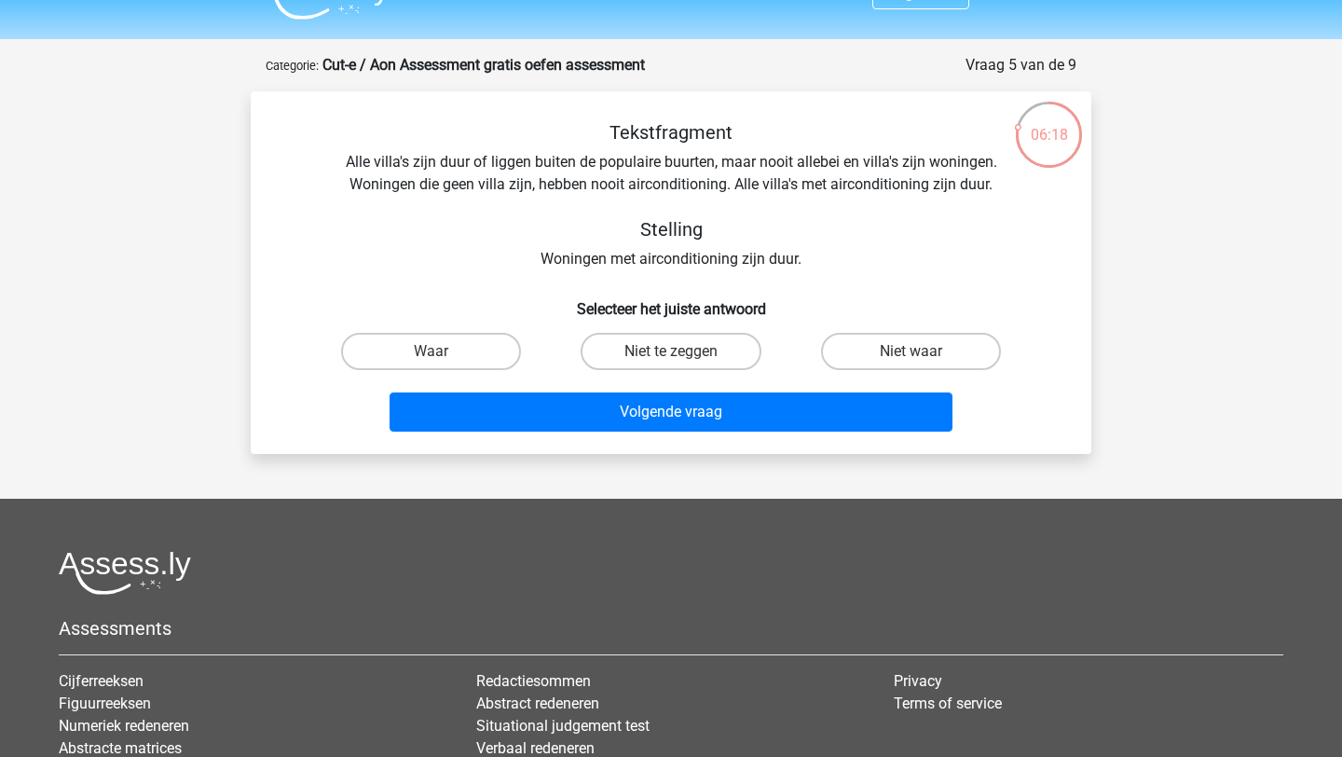
scroll to position [36, 0]
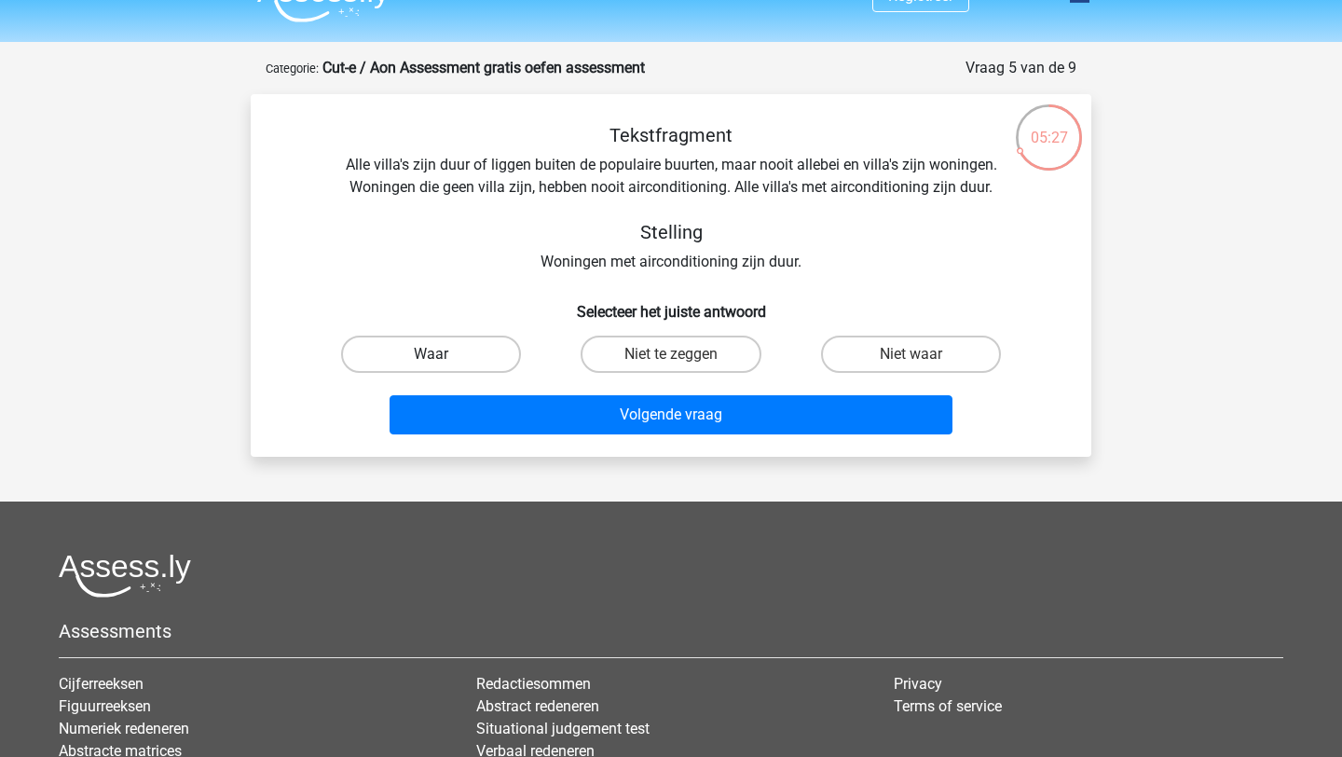
click at [448, 343] on label "Waar" at bounding box center [431, 354] width 180 height 37
click at [444, 354] on input "Waar" at bounding box center [438, 360] width 12 height 12
radio input "true"
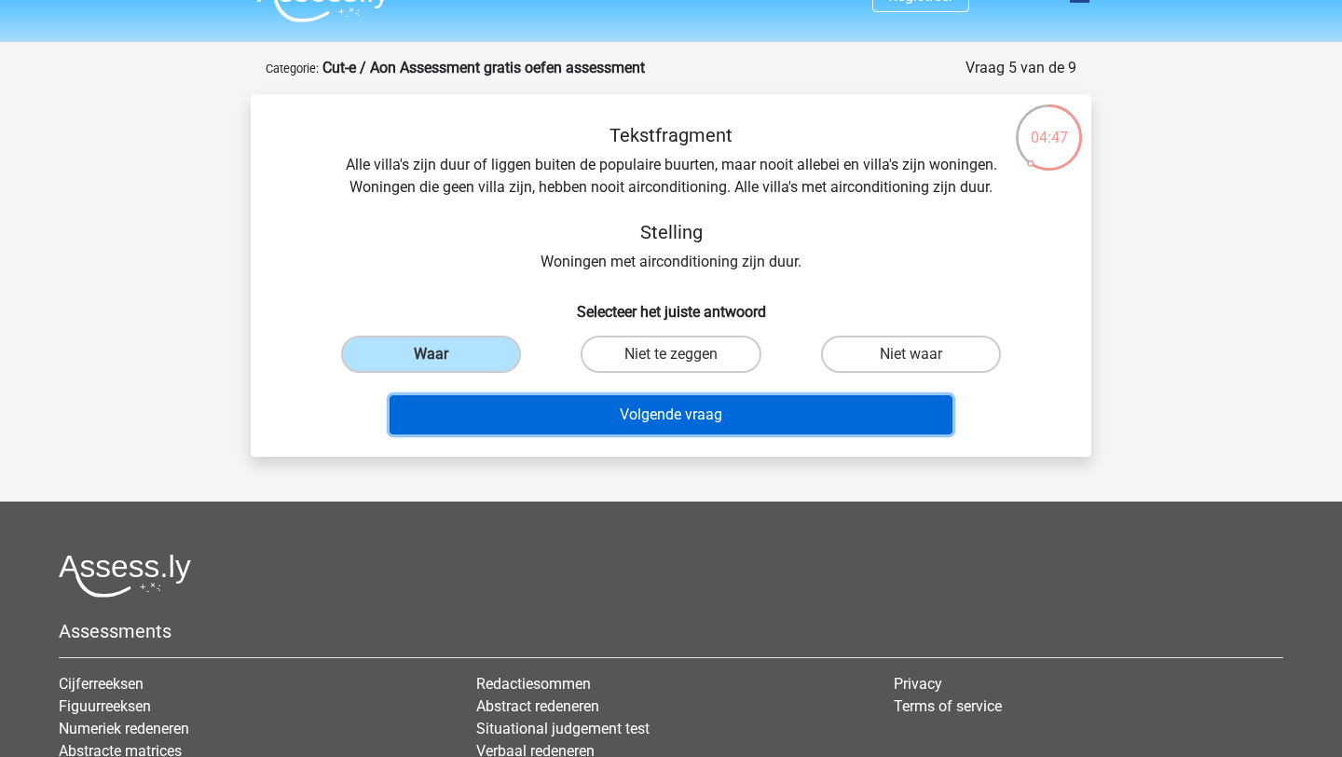
click at [689, 432] on button "Volgende vraag" at bounding box center [672, 414] width 564 height 39
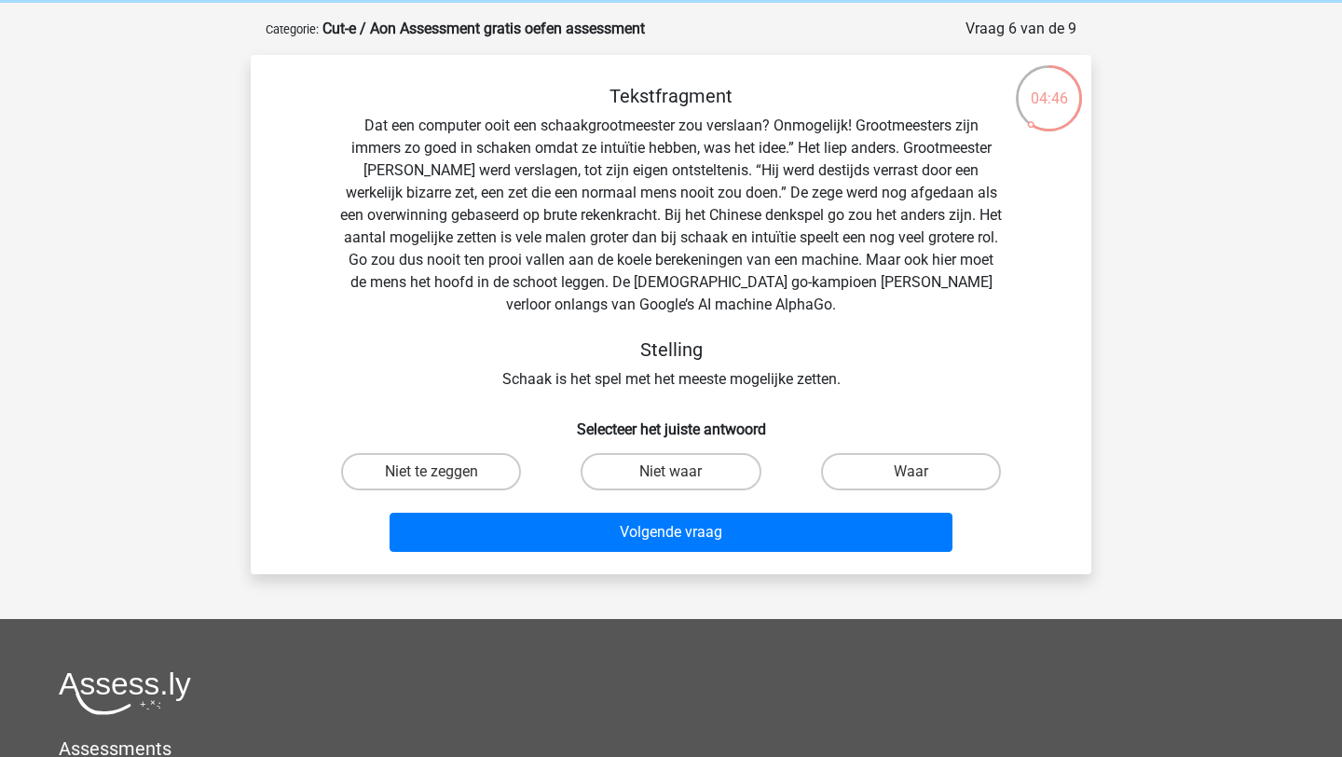
scroll to position [75, 0]
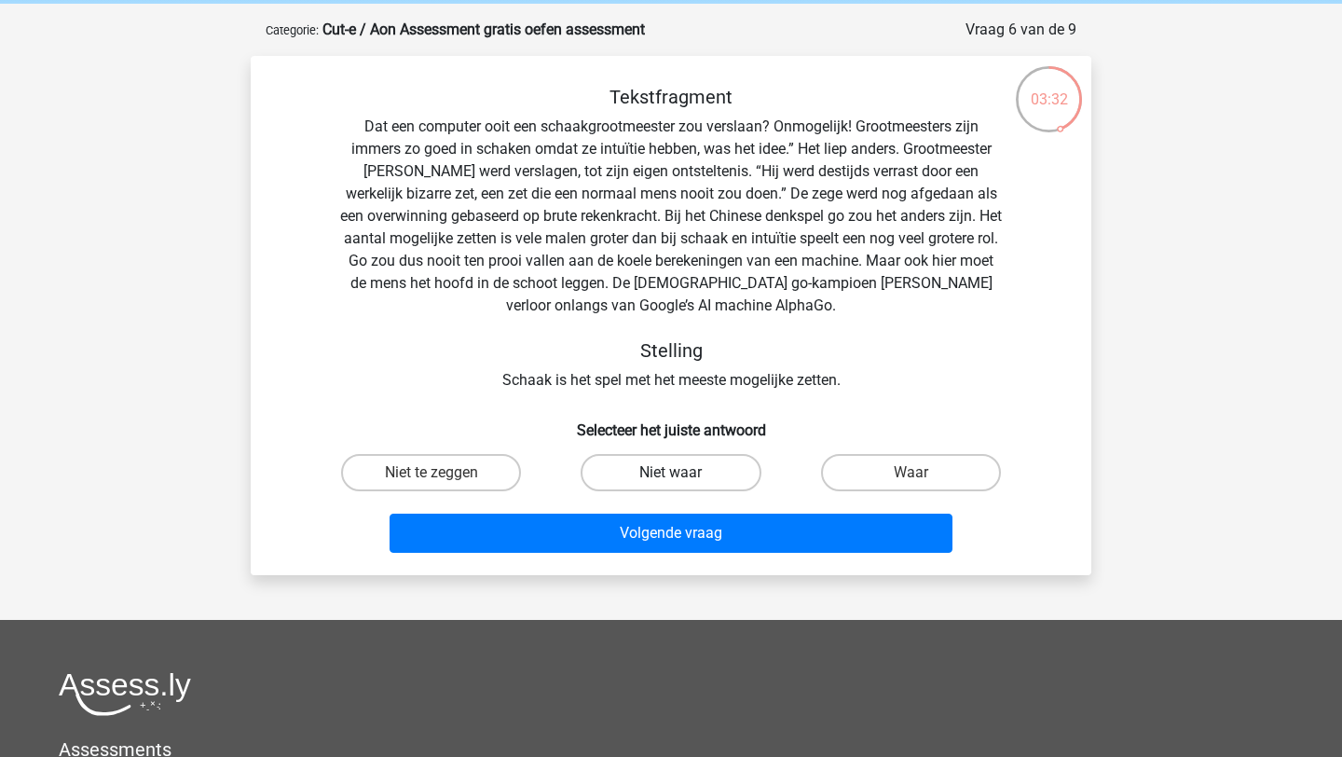
click at [697, 467] on label "Niet waar" at bounding box center [671, 472] width 180 height 37
click at [683, 473] on input "Niet waar" at bounding box center [677, 479] width 12 height 12
radio input "true"
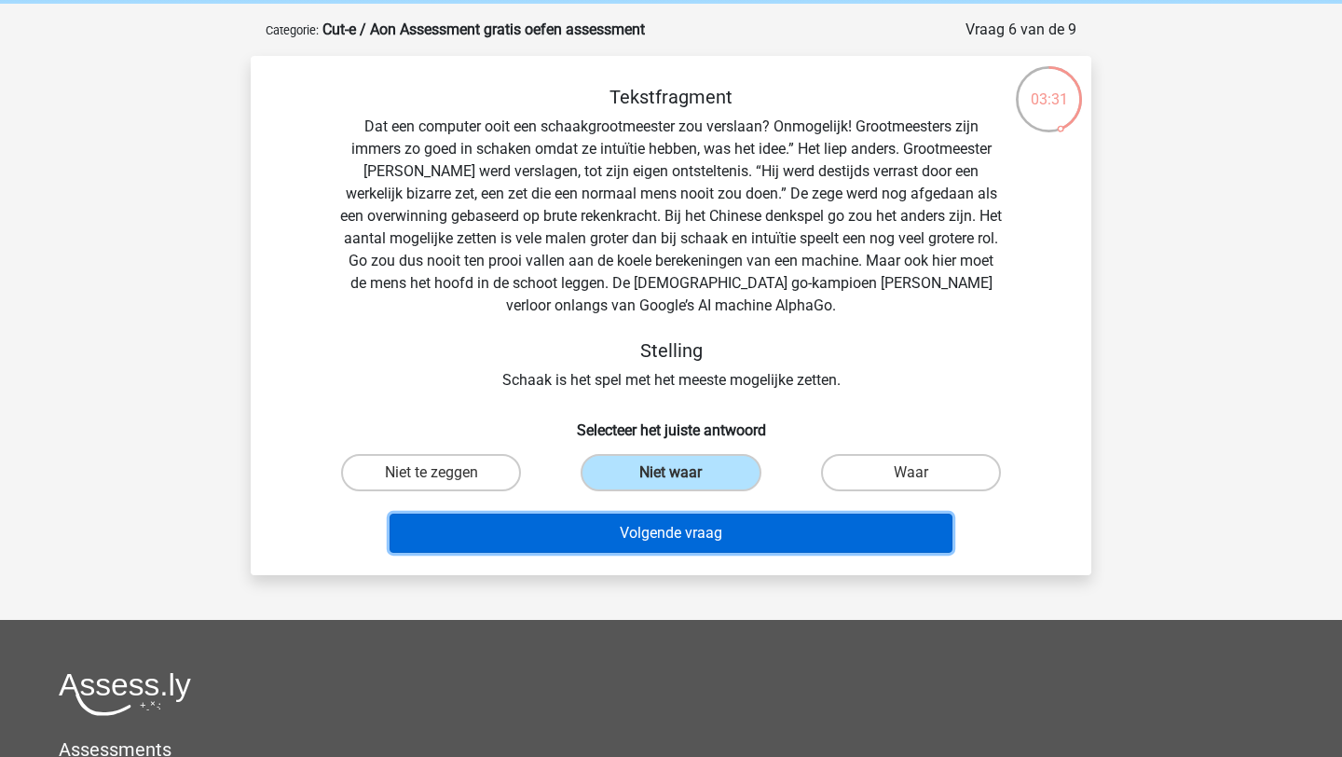
click at [718, 526] on button "Volgende vraag" at bounding box center [672, 533] width 564 height 39
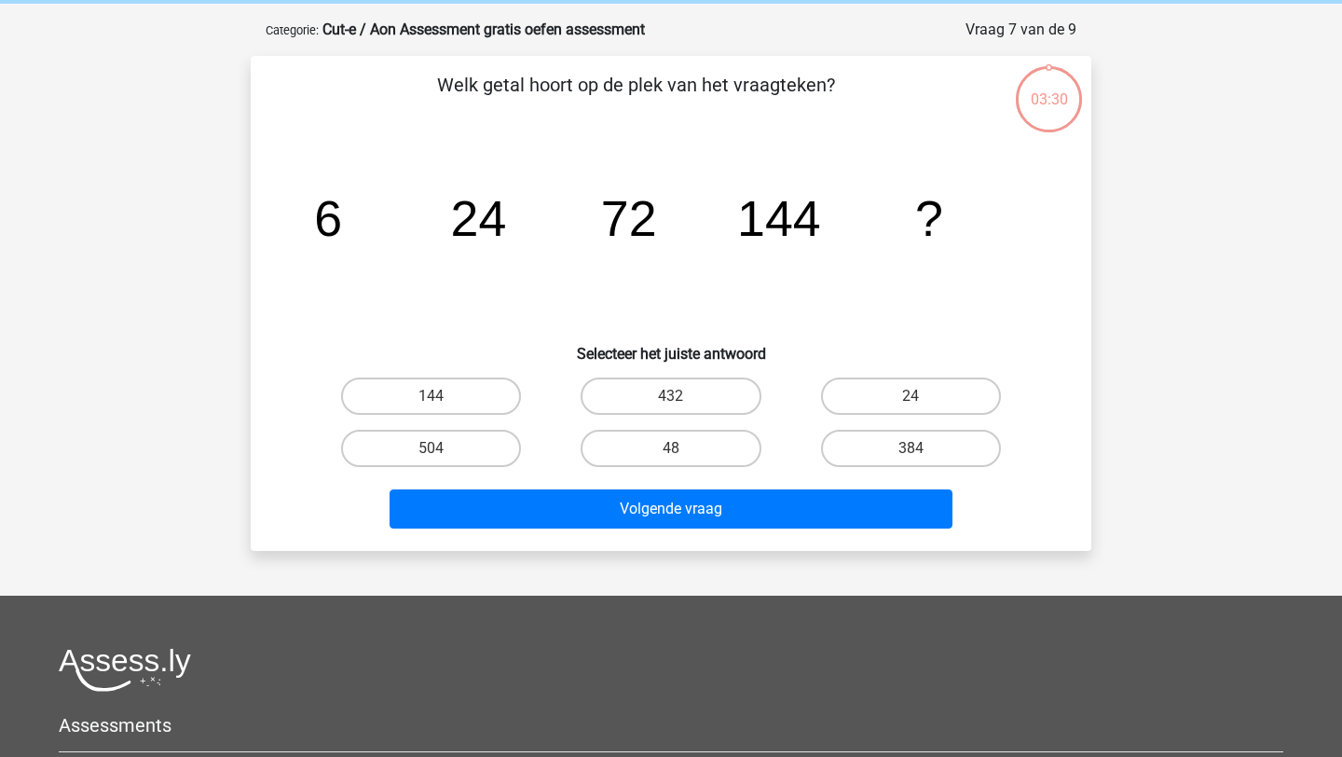
scroll to position [93, 0]
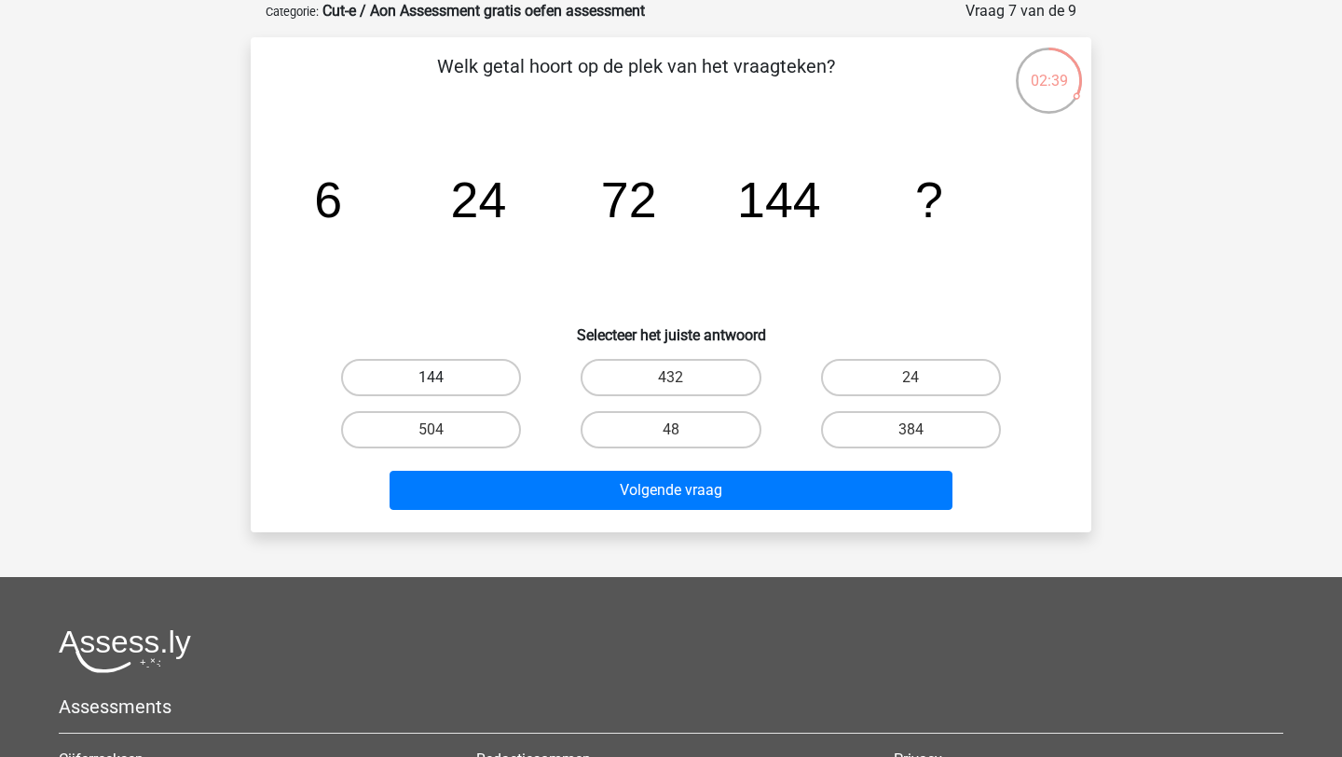
click at [476, 378] on label "144" at bounding box center [431, 377] width 180 height 37
click at [444, 378] on input "144" at bounding box center [438, 384] width 12 height 12
radio input "true"
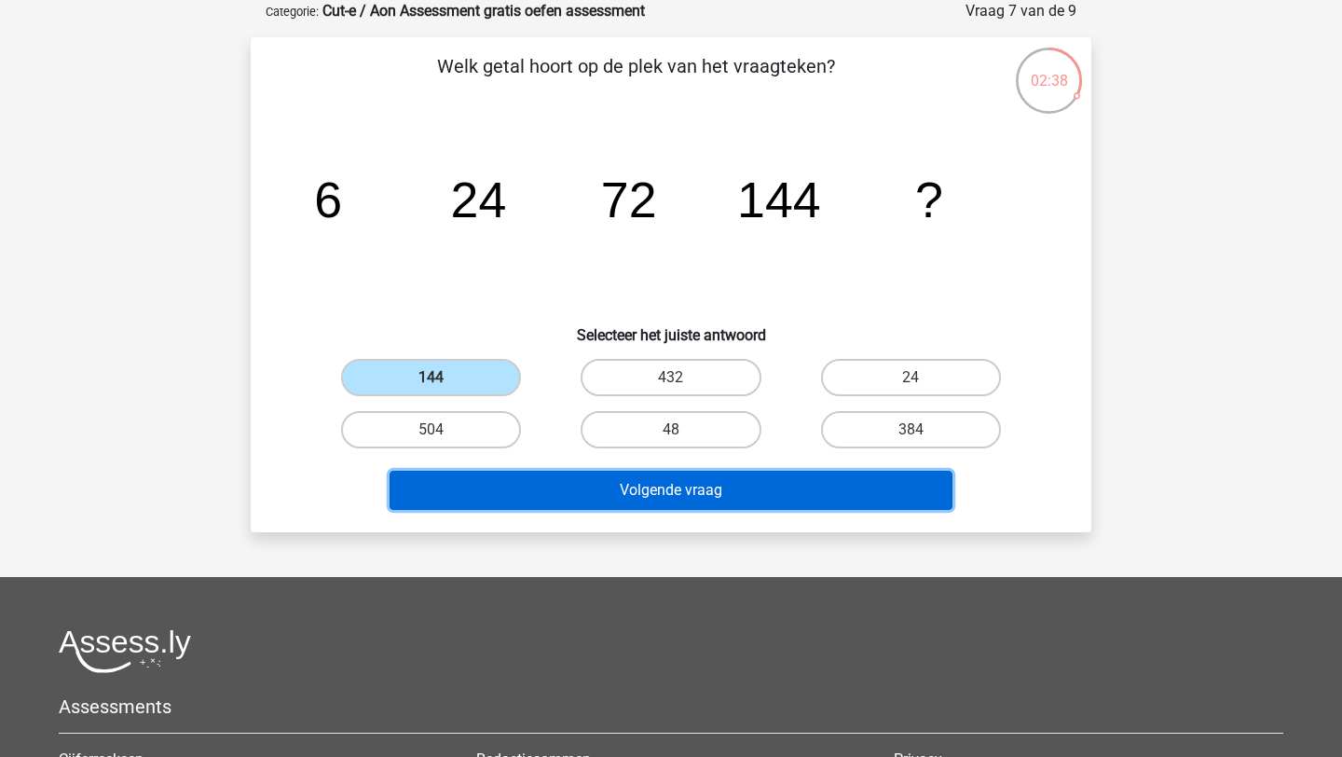
click at [817, 490] on button "Volgende vraag" at bounding box center [672, 490] width 564 height 39
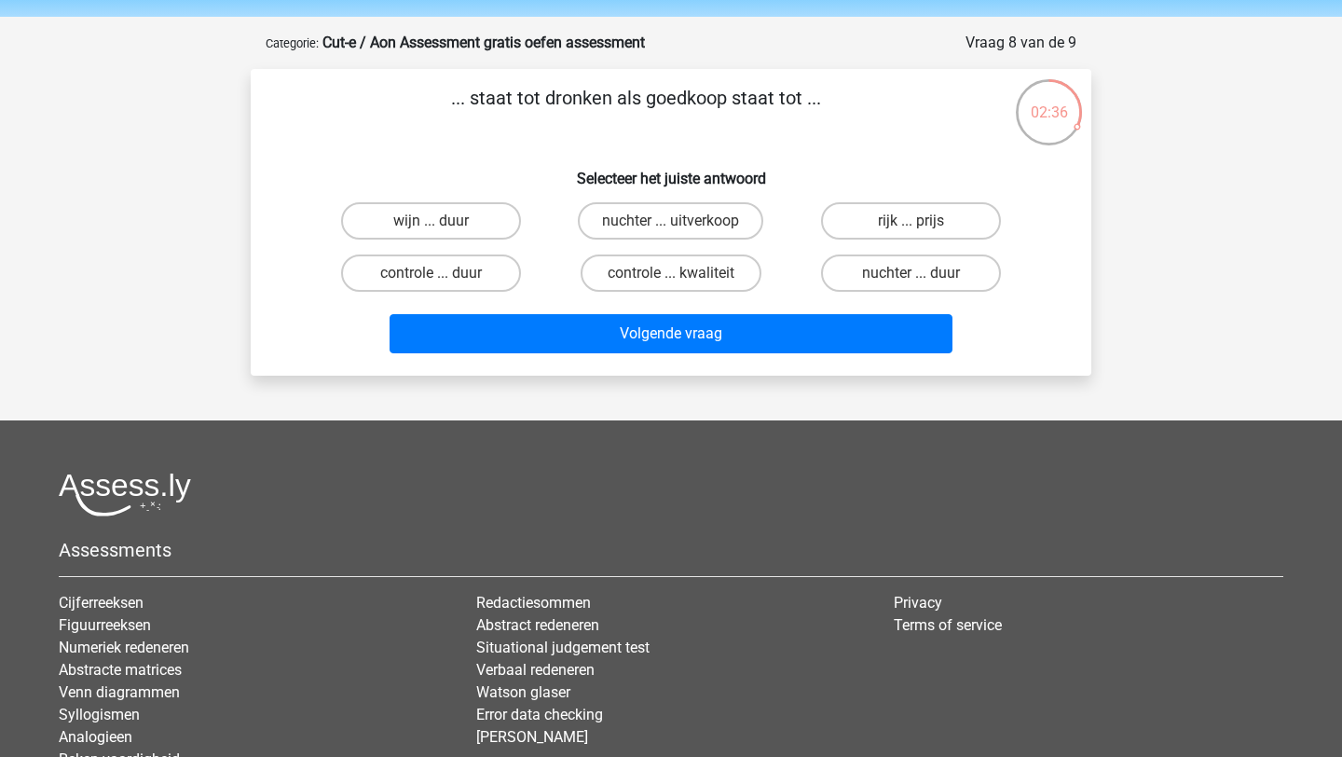
scroll to position [62, 0]
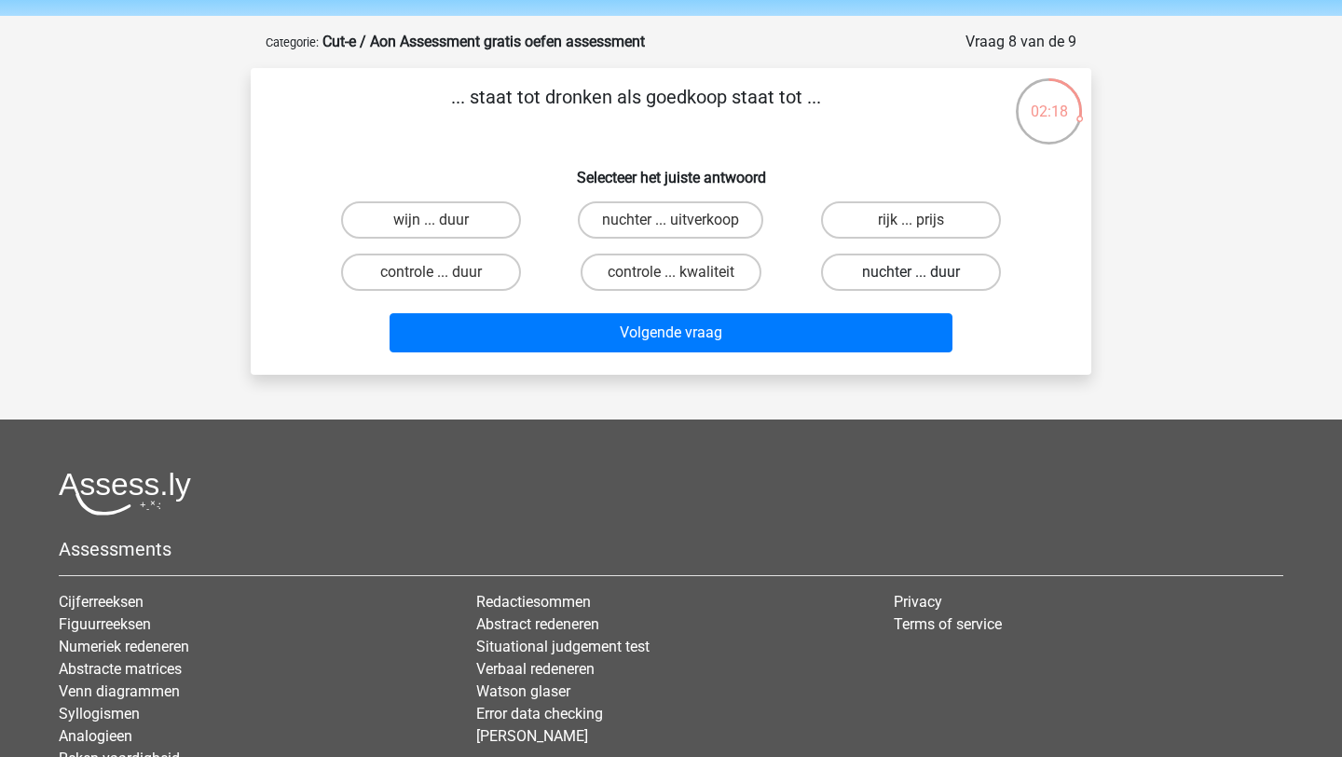
click at [899, 269] on label "nuchter ... duur" at bounding box center [911, 272] width 180 height 37
click at [911, 272] on input "nuchter ... duur" at bounding box center [917, 278] width 12 height 12
radio input "true"
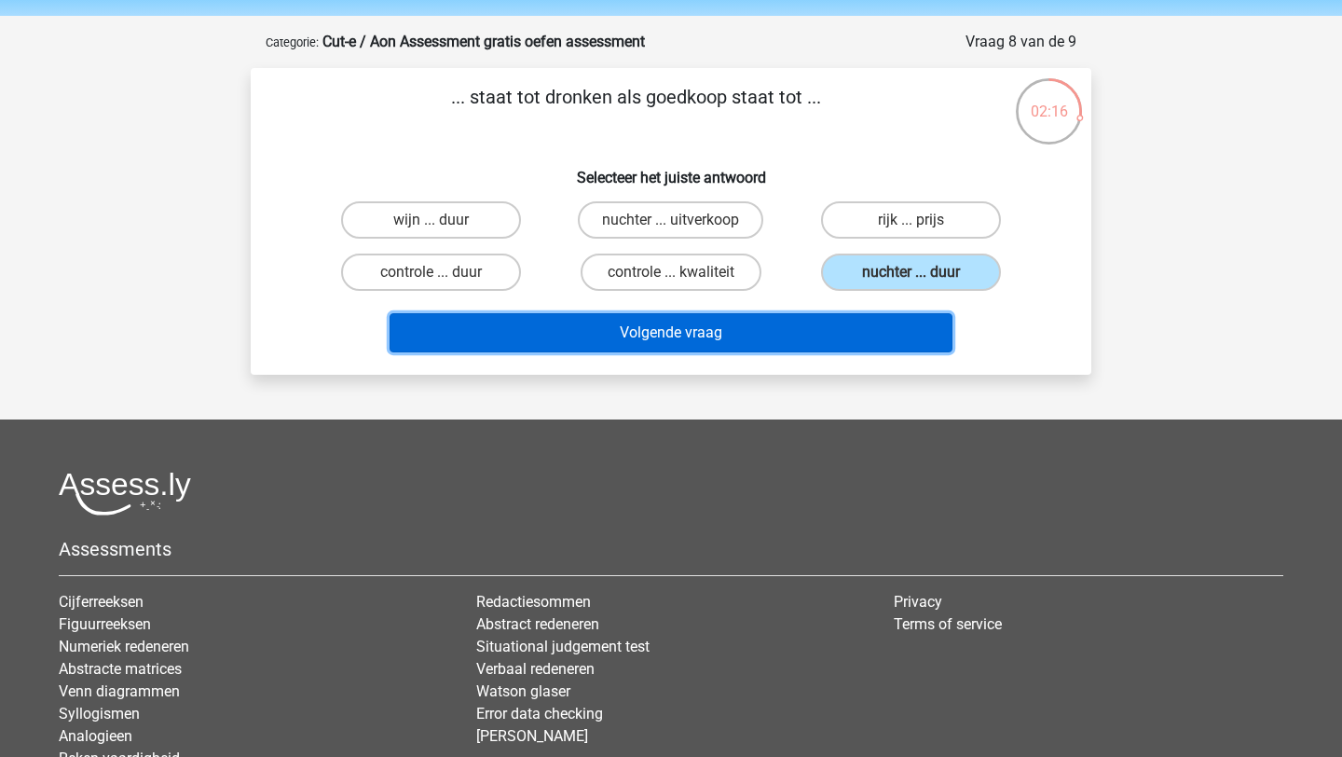
click at [783, 336] on button "Volgende vraag" at bounding box center [672, 332] width 564 height 39
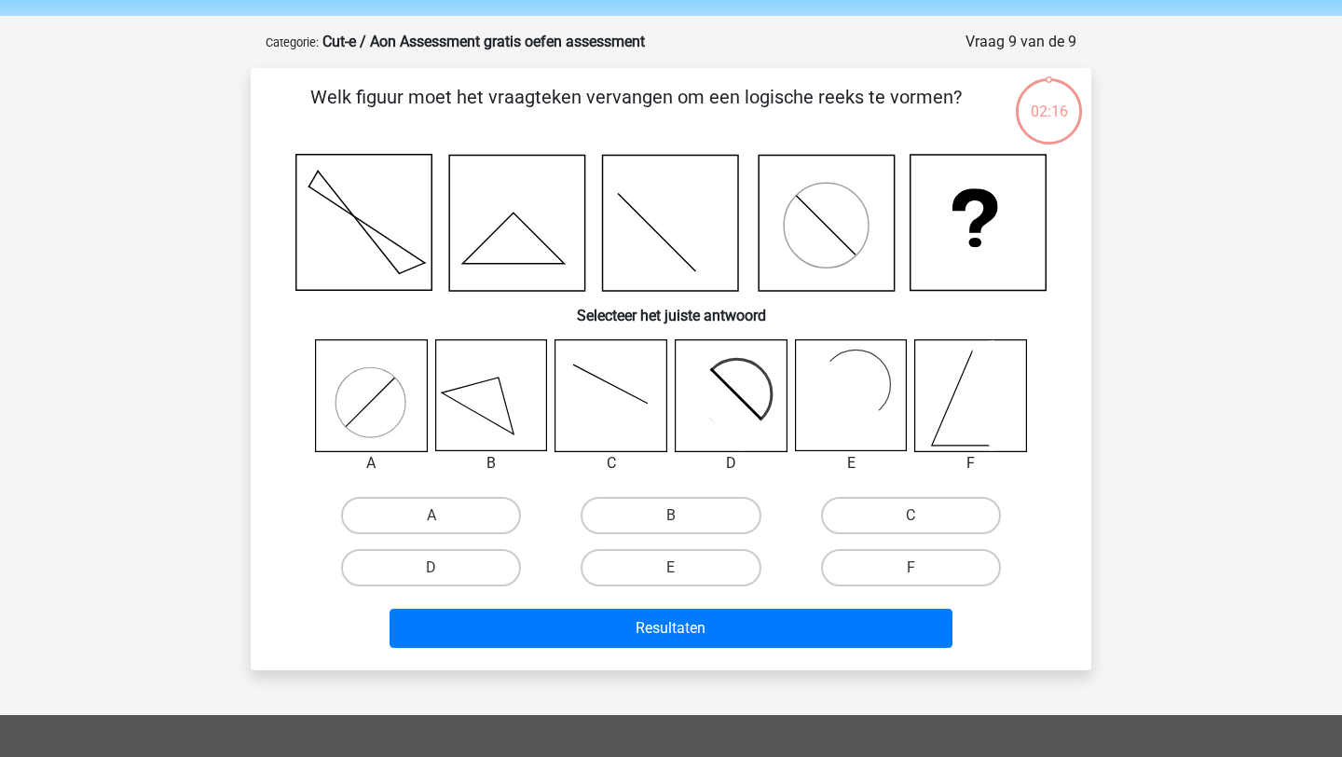
scroll to position [93, 0]
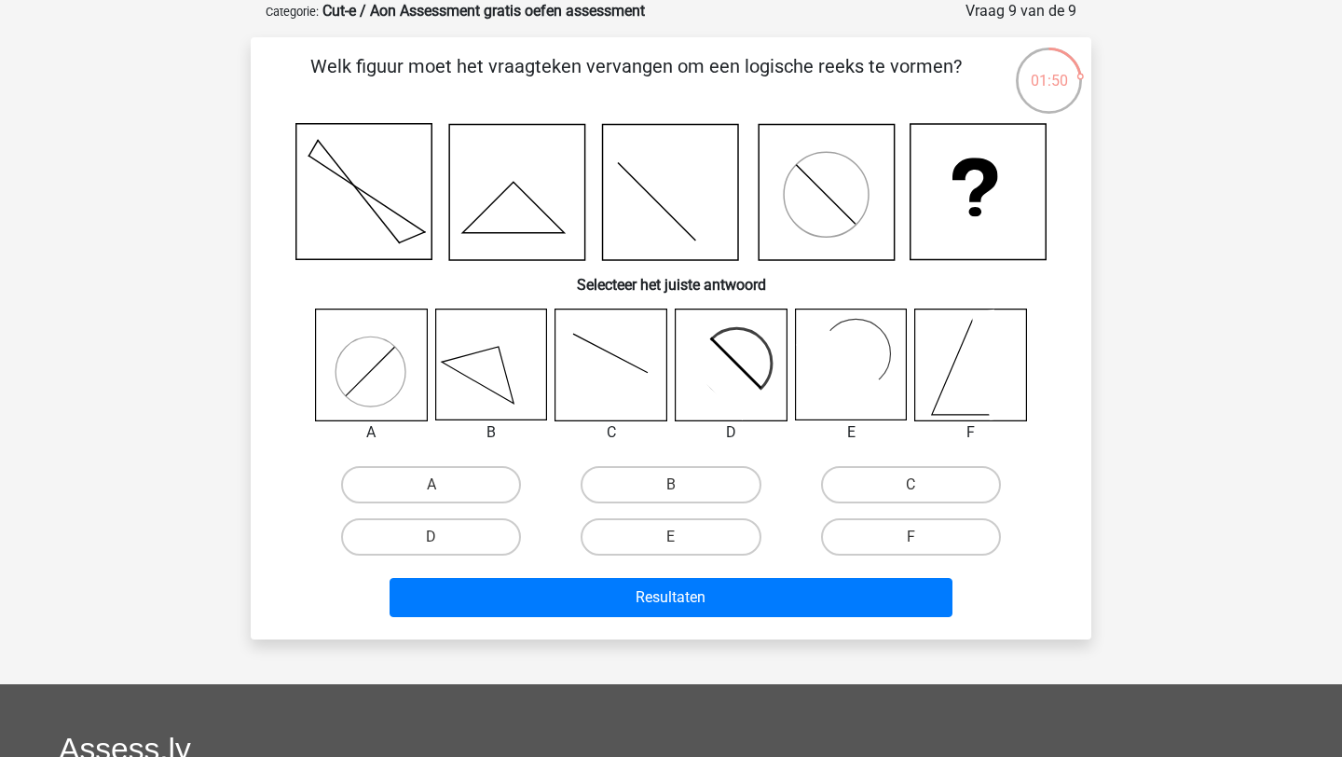
click at [731, 375] on icon at bounding box center [722, 375] width 90 height 90
click at [457, 530] on label "D" at bounding box center [431, 536] width 180 height 37
click at [444, 537] on input "D" at bounding box center [438, 543] width 12 height 12
radio input "true"
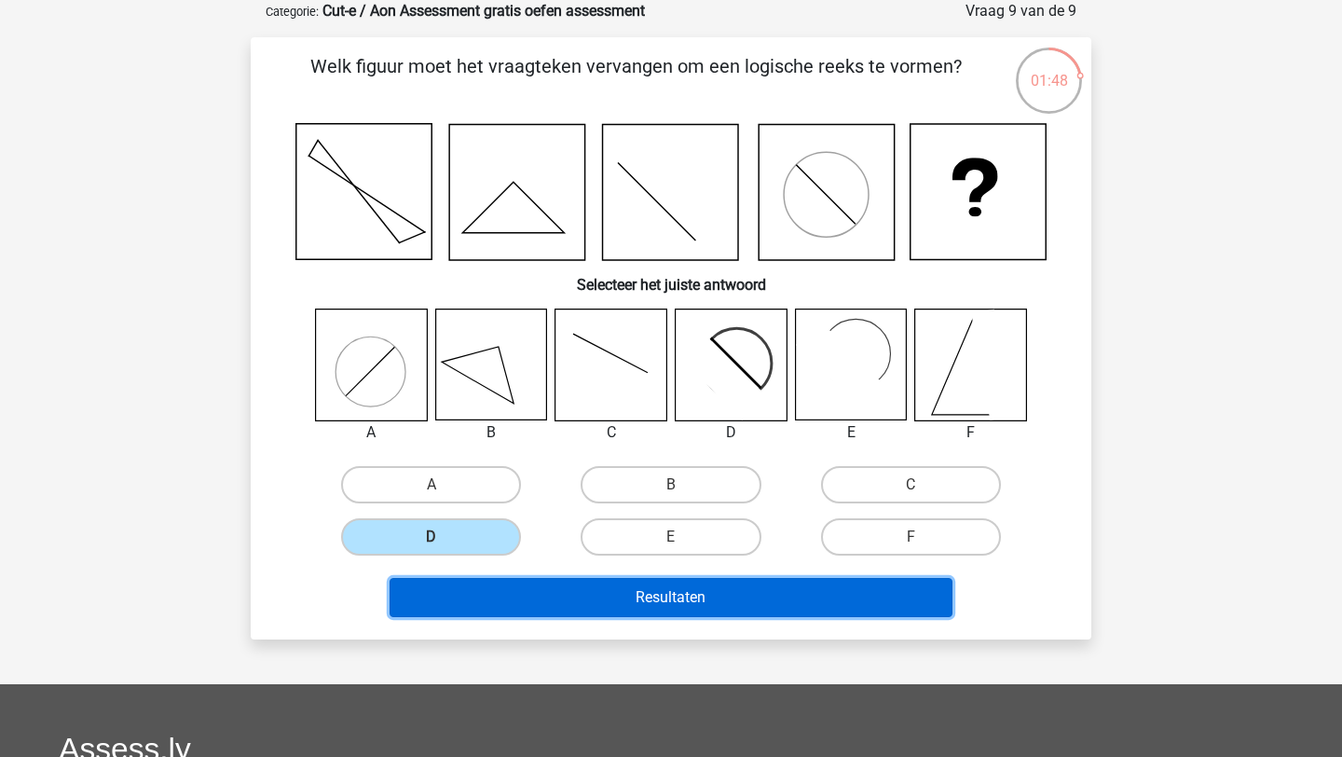
click at [719, 598] on button "Resultaten" at bounding box center [672, 597] width 564 height 39
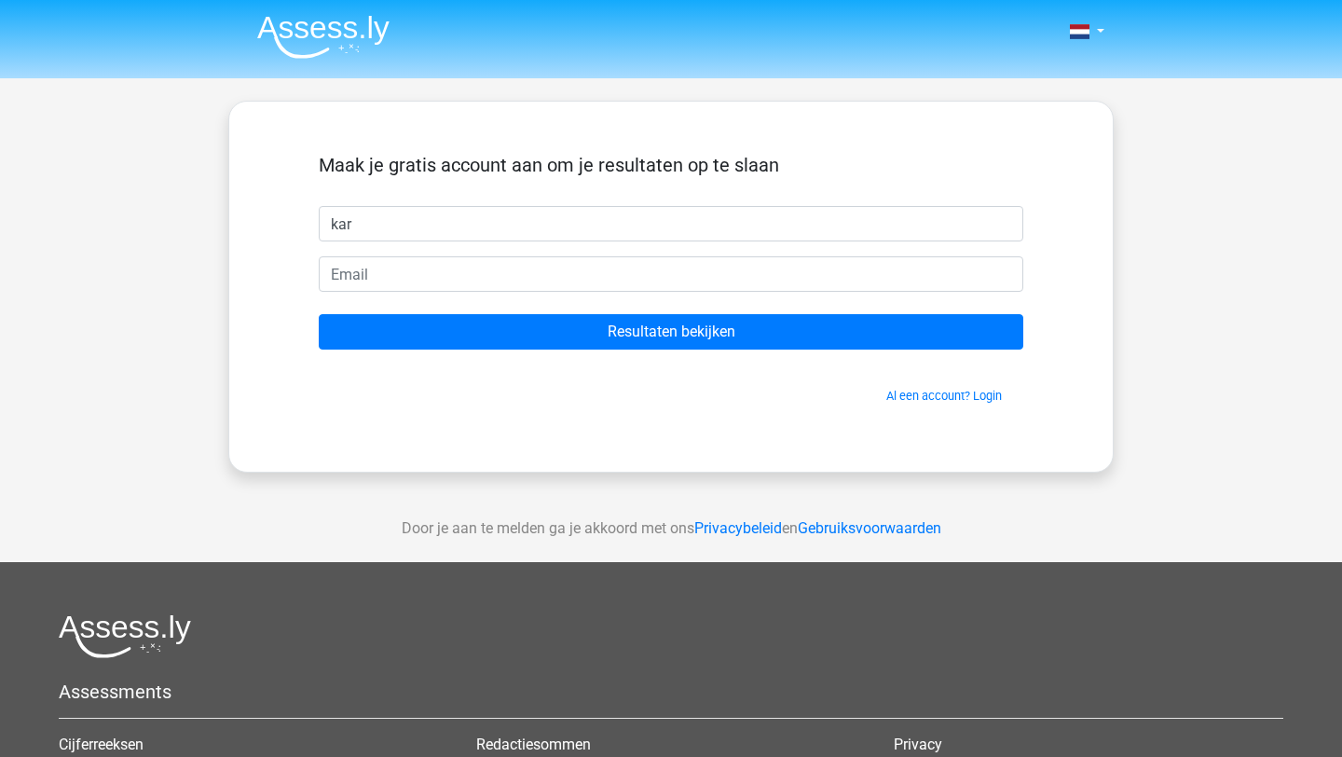
type input "[PERSON_NAME]"
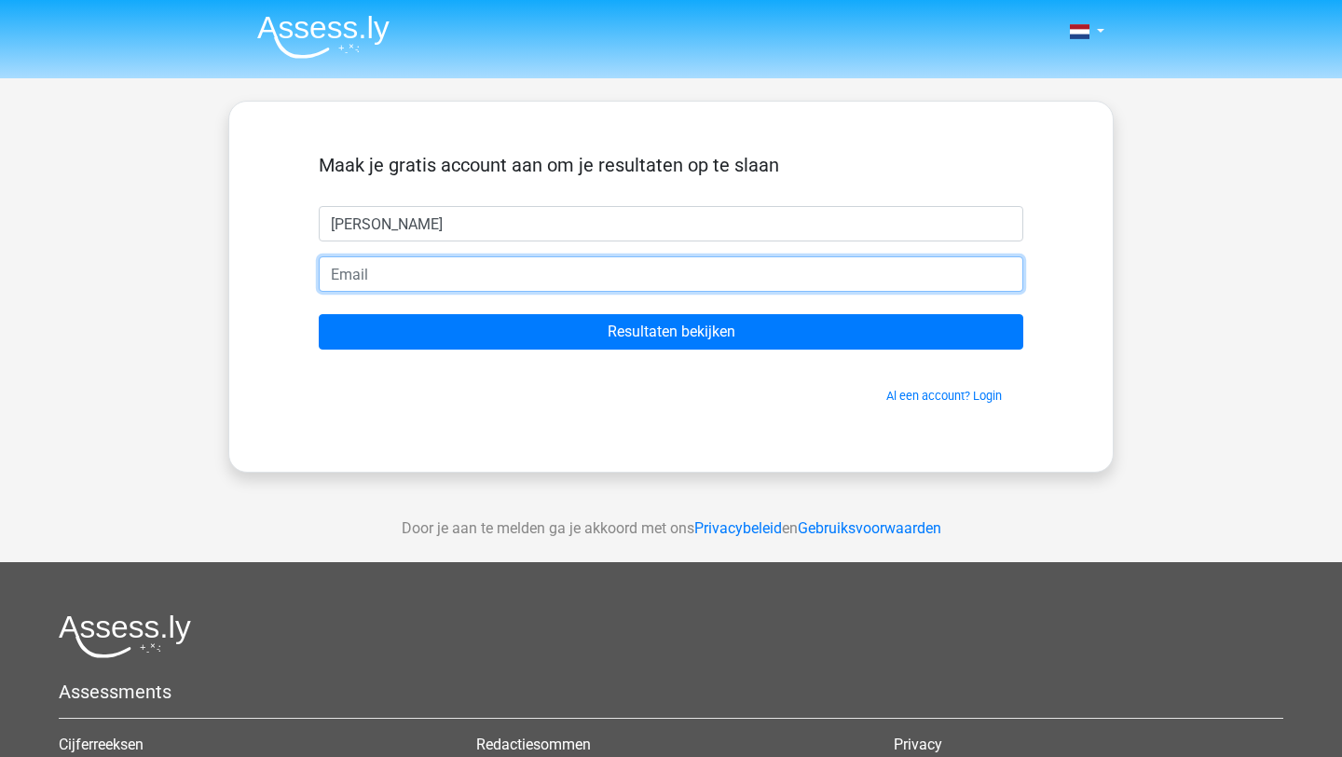
click at [463, 282] on input "email" at bounding box center [671, 273] width 705 height 35
type input "[EMAIL_ADDRESS][DOMAIN_NAME]"
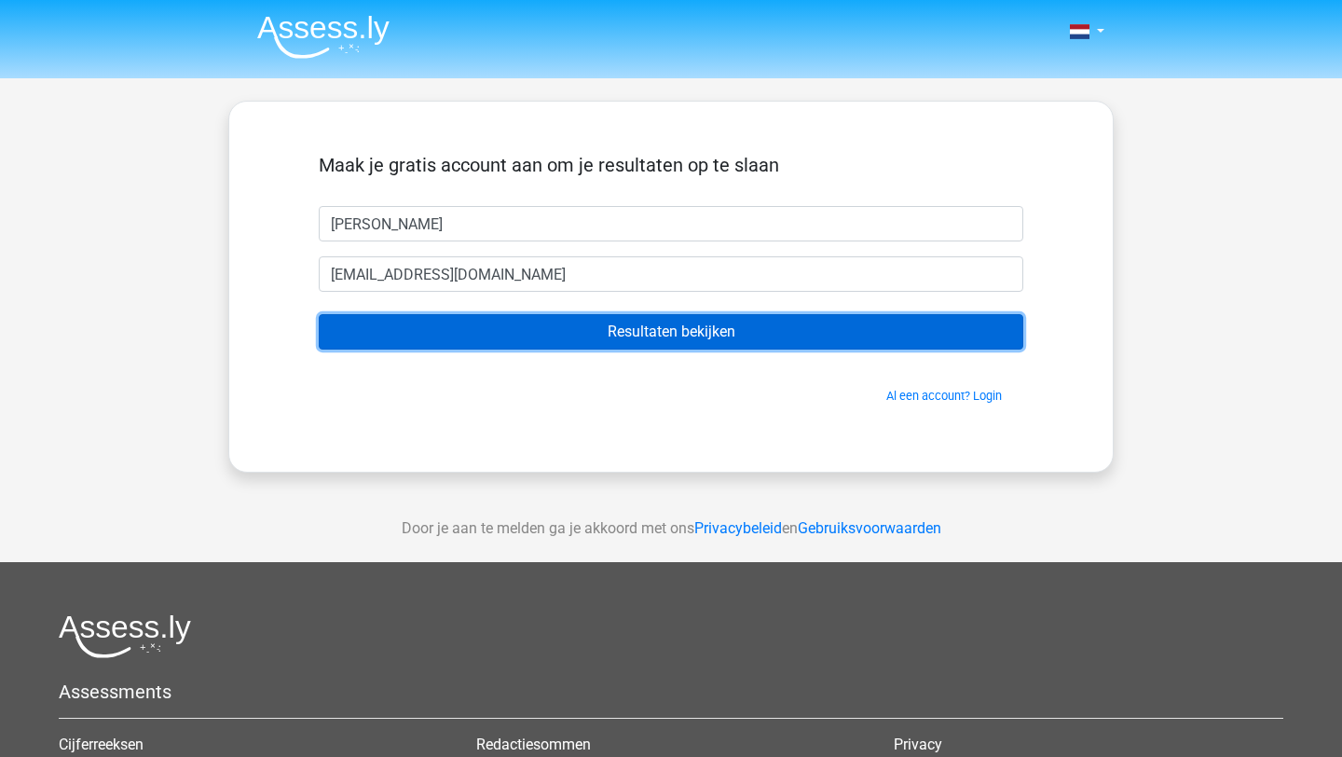
click at [672, 334] on input "Resultaten bekijken" at bounding box center [671, 331] width 705 height 35
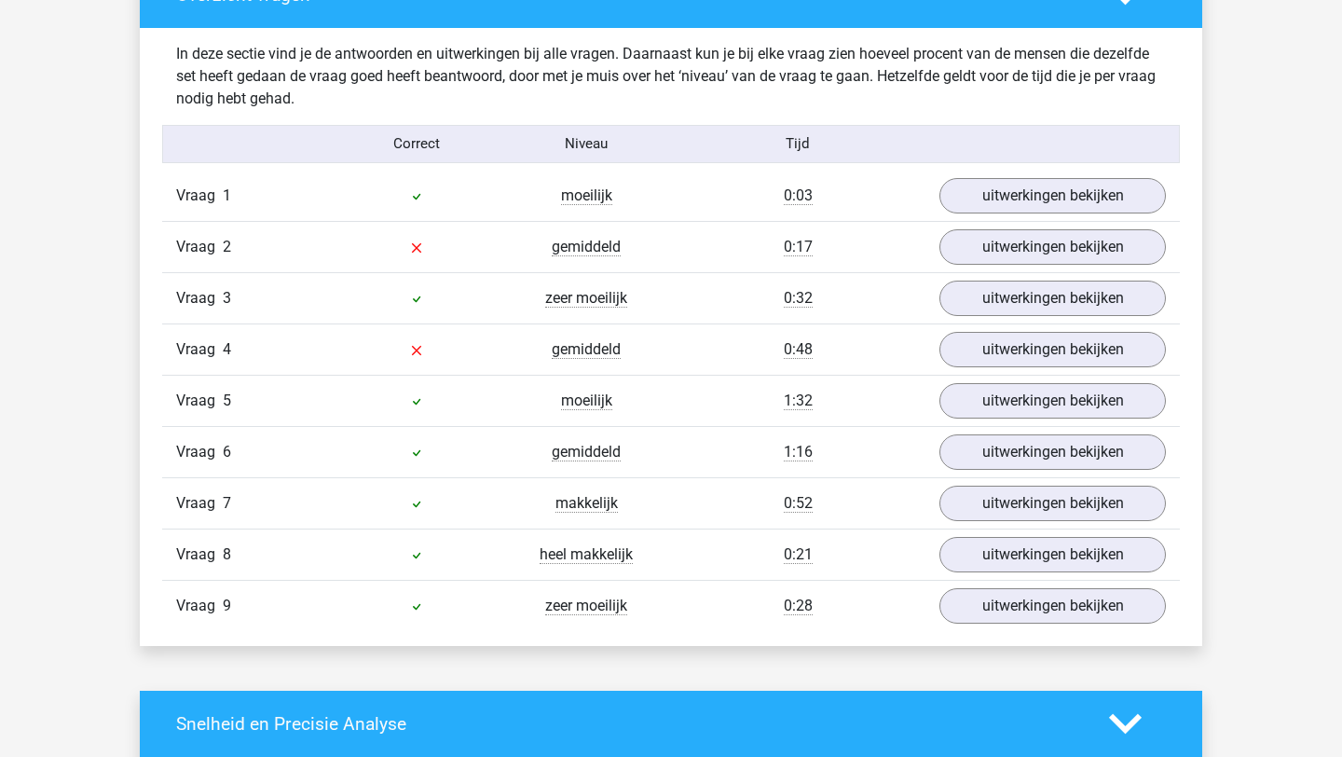
scroll to position [1934, 0]
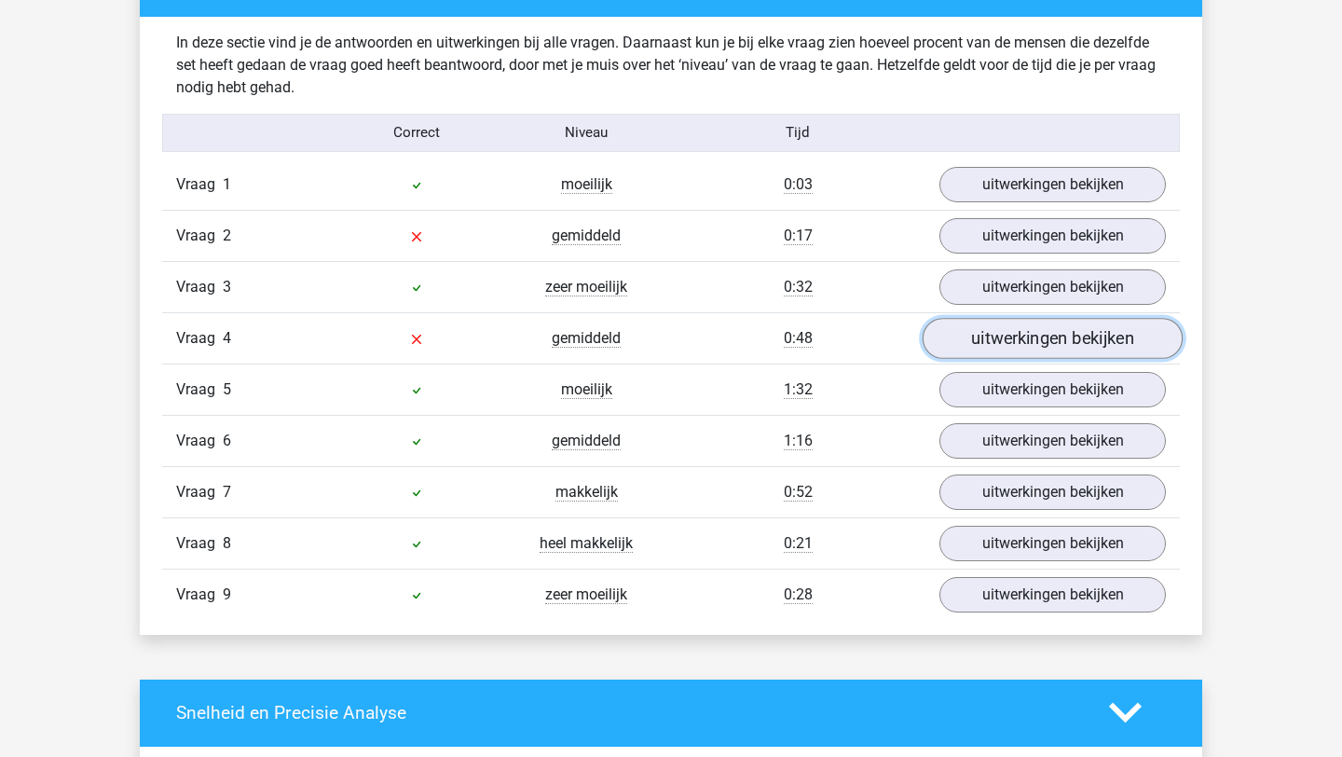
click at [1046, 343] on link "uitwerkingen bekijken" at bounding box center [1053, 338] width 260 height 41
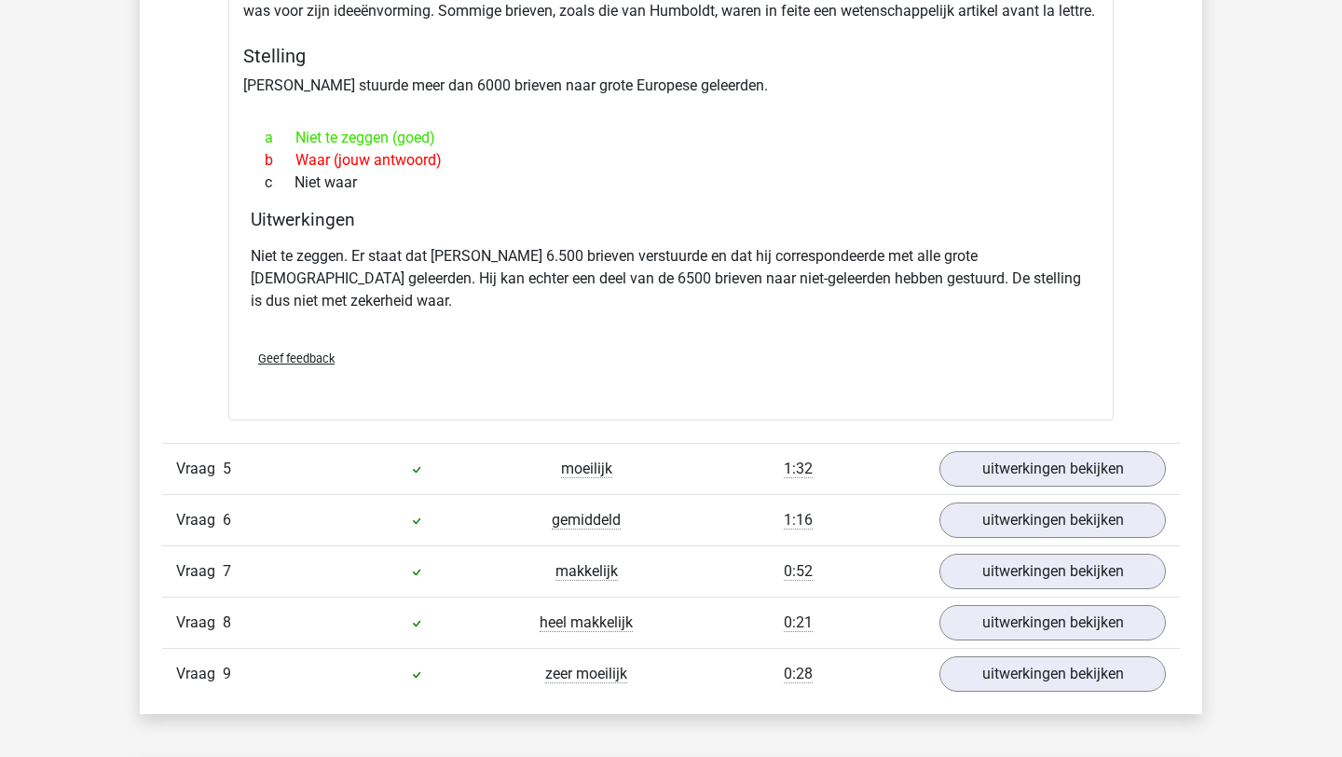
scroll to position [2474, 0]
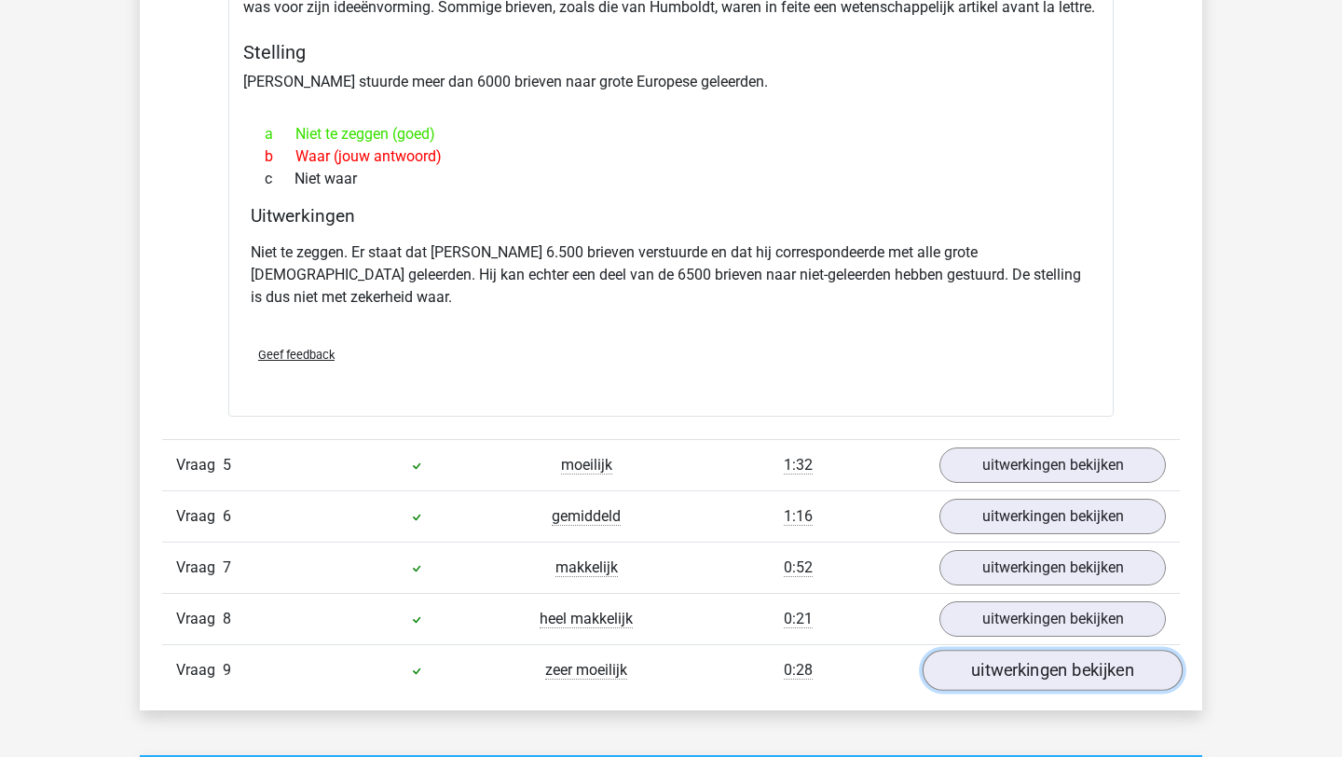
click at [1044, 654] on link "uitwerkingen bekijken" at bounding box center [1053, 670] width 260 height 41
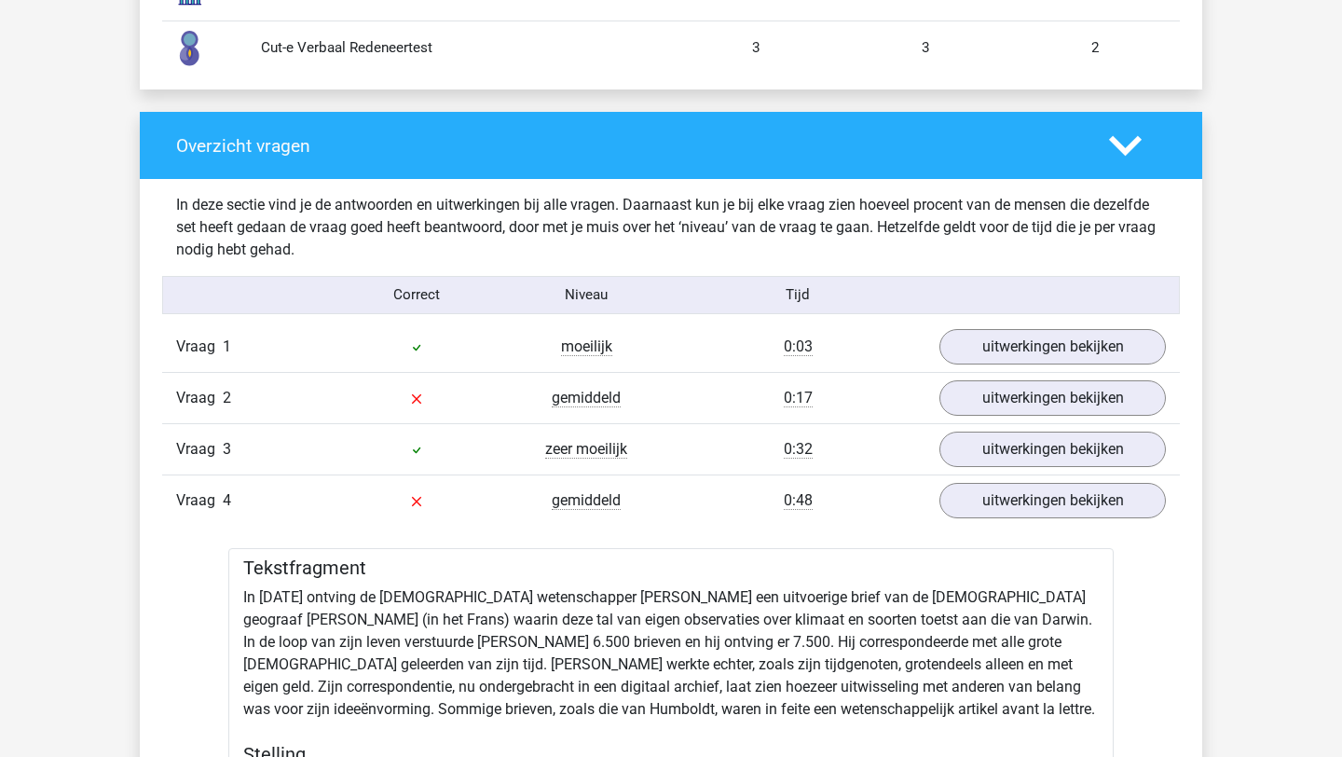
scroll to position [1790, 0]
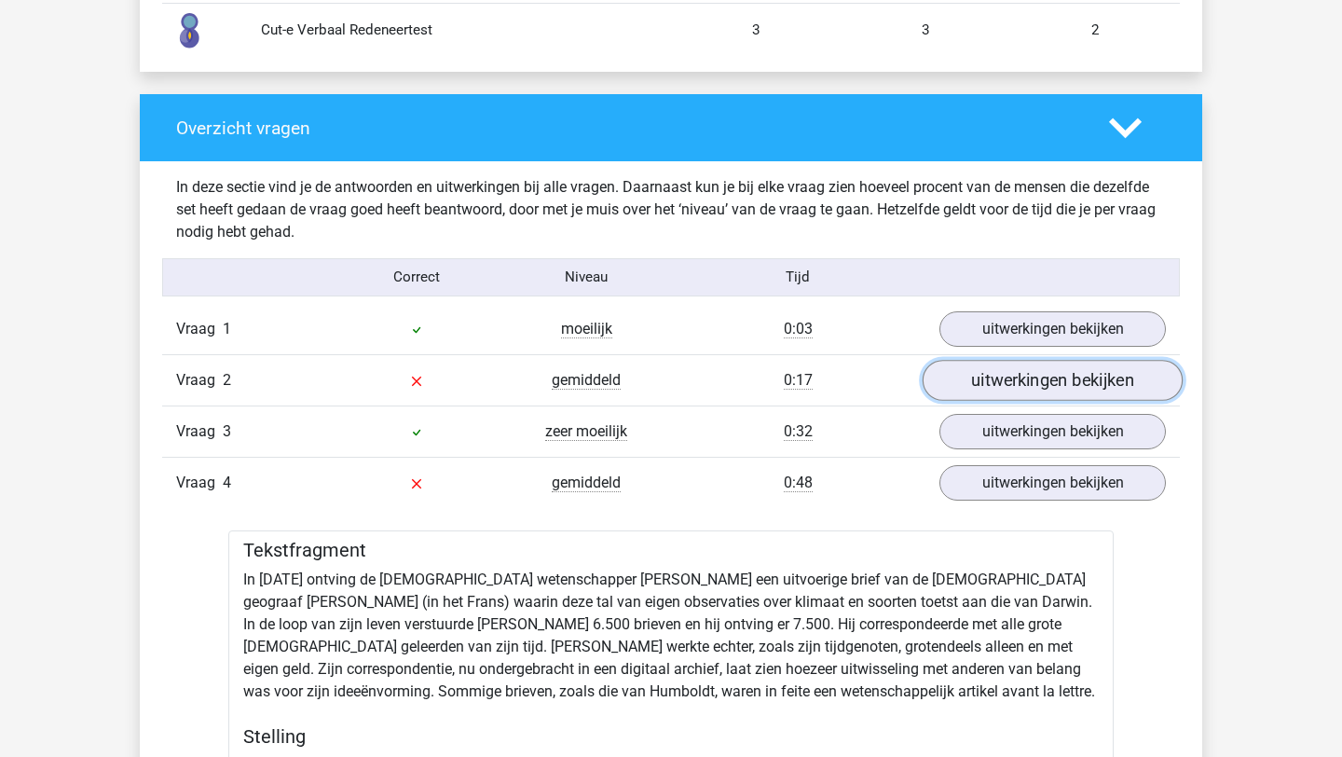
click at [1091, 385] on link "uitwerkingen bekijken" at bounding box center [1053, 380] width 260 height 41
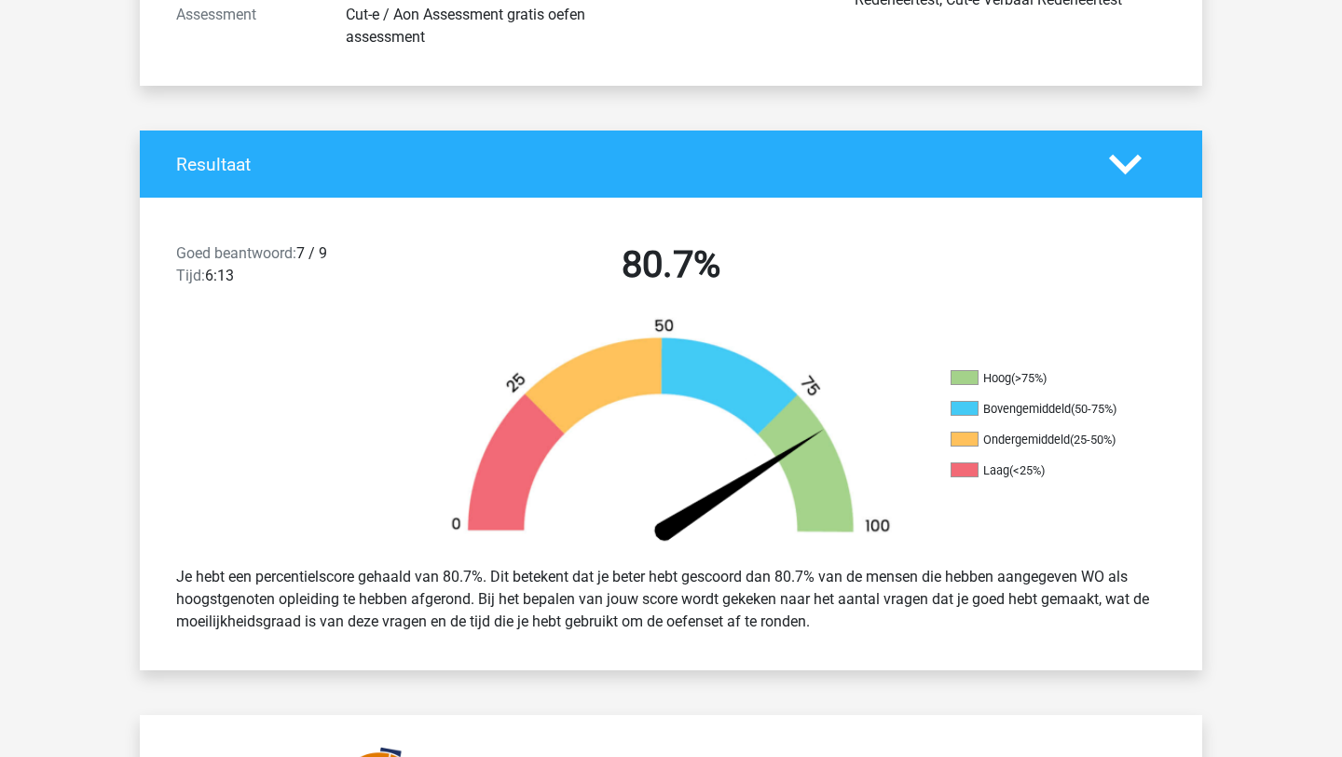
scroll to position [0, 0]
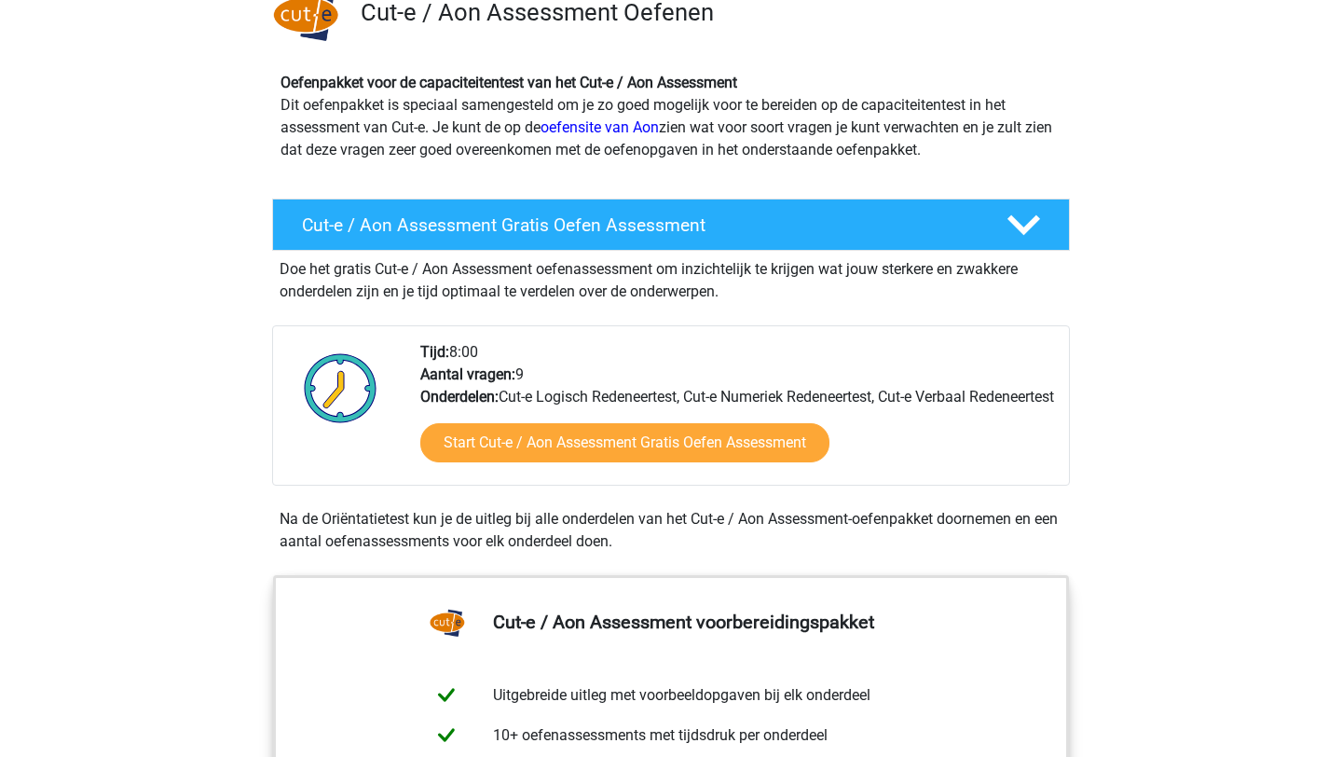
scroll to position [208, 0]
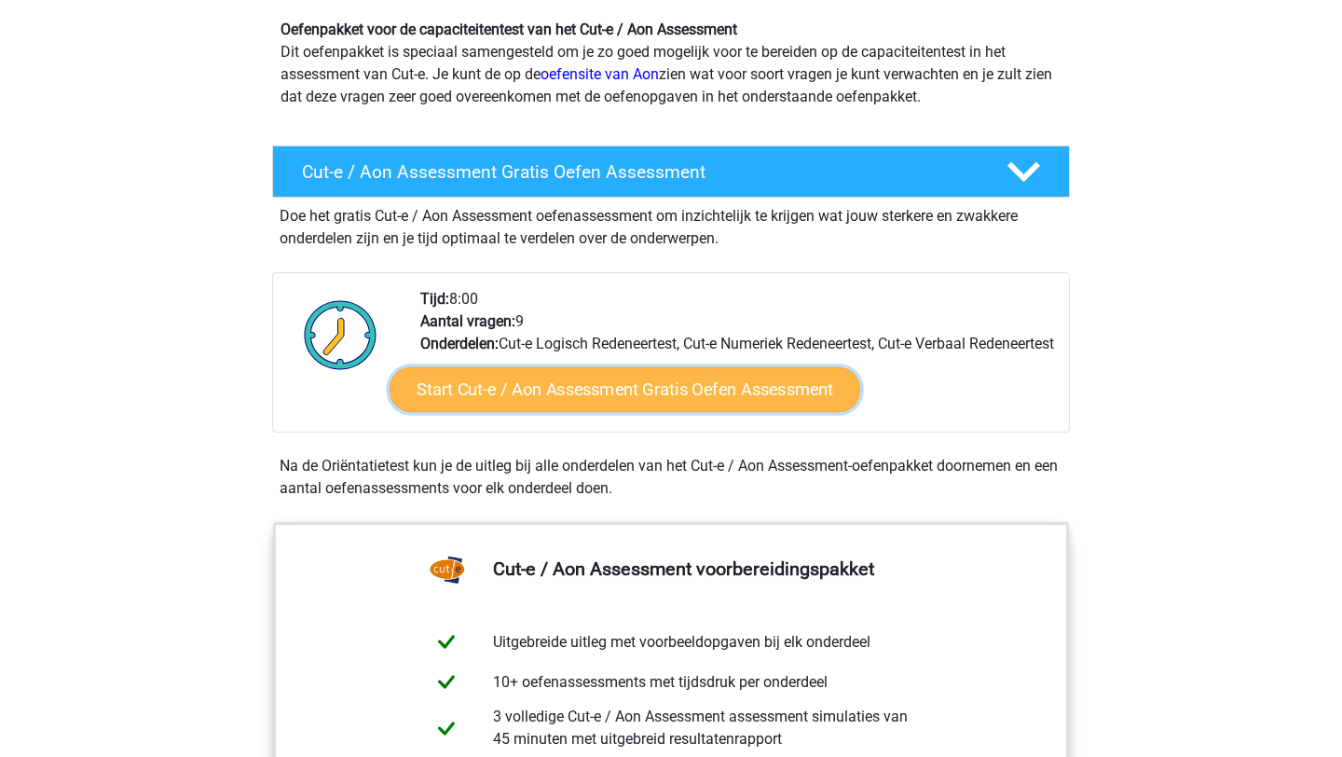
click at [757, 407] on link "Start Cut-e / Aon Assessment Gratis Oefen Assessment" at bounding box center [625, 389] width 471 height 45
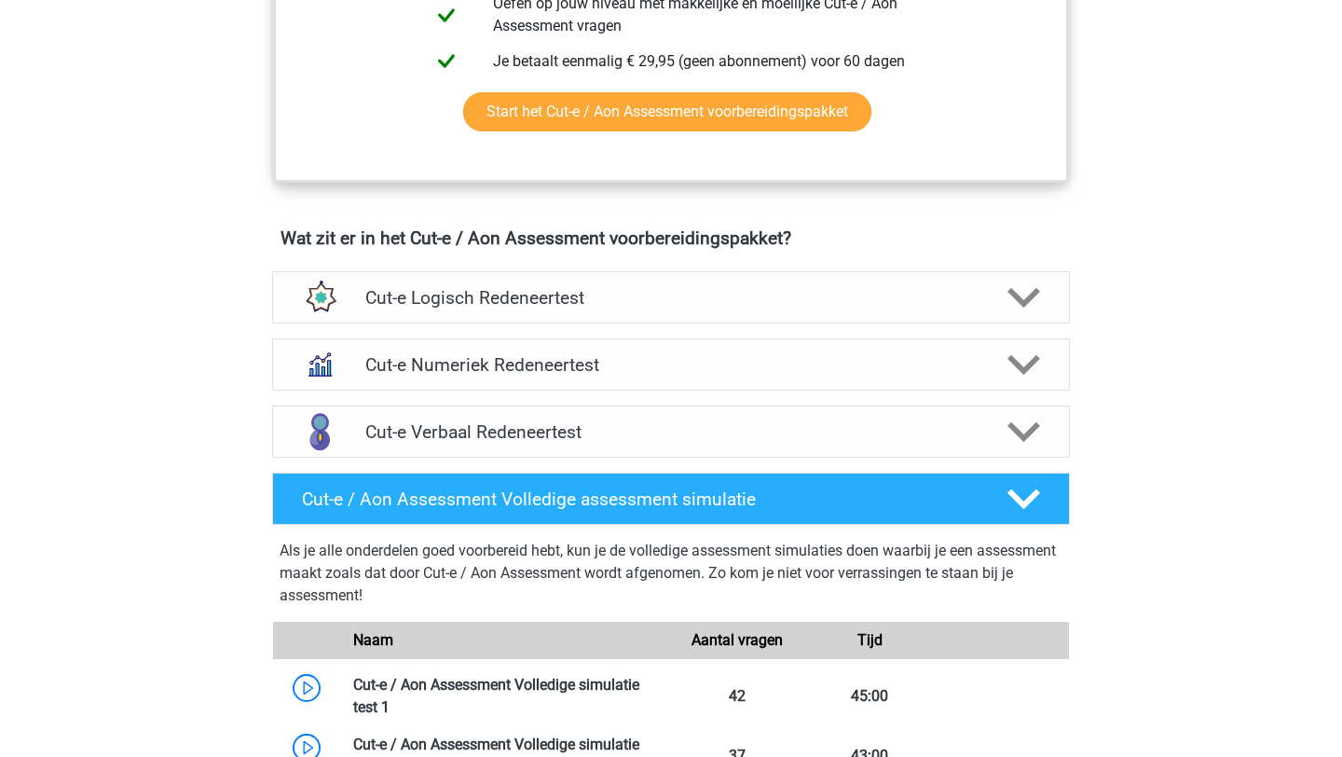
scroll to position [974, 0]
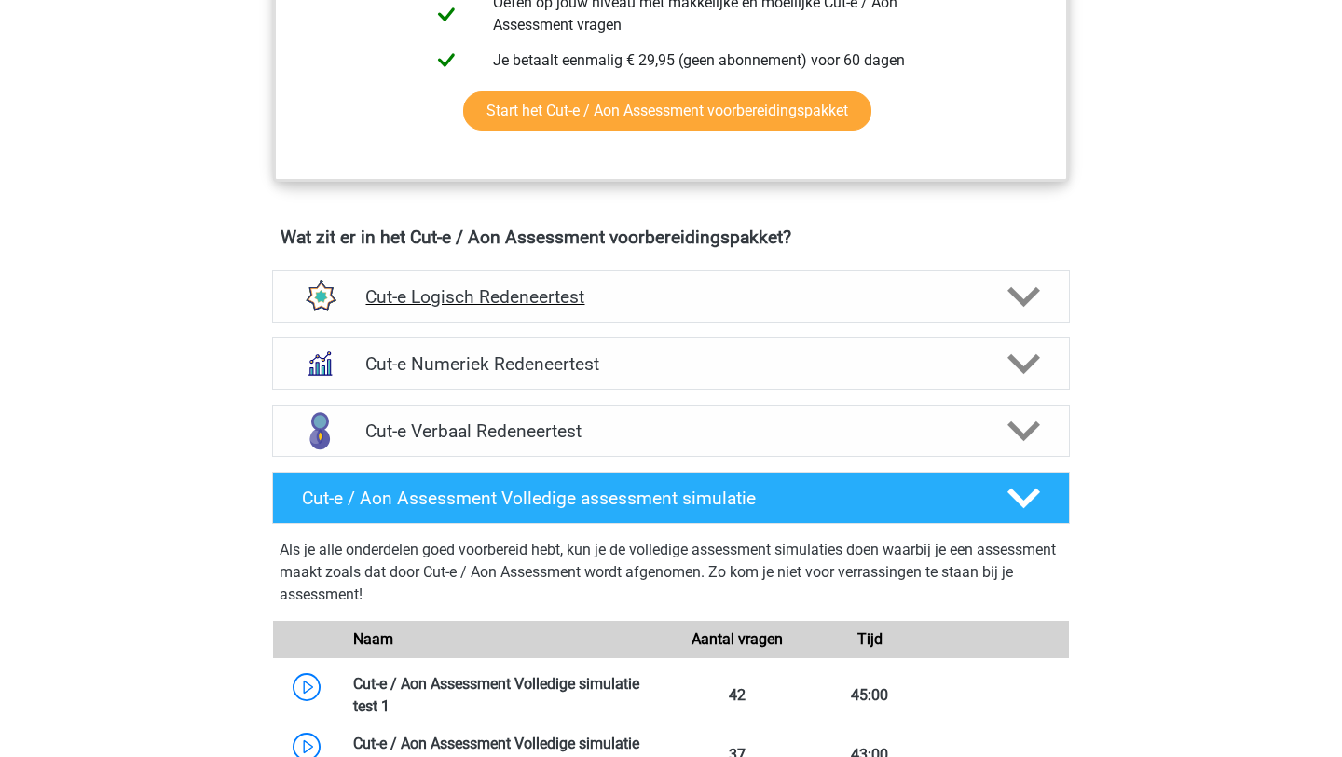
click at [1024, 313] on icon at bounding box center [1024, 297] width 33 height 33
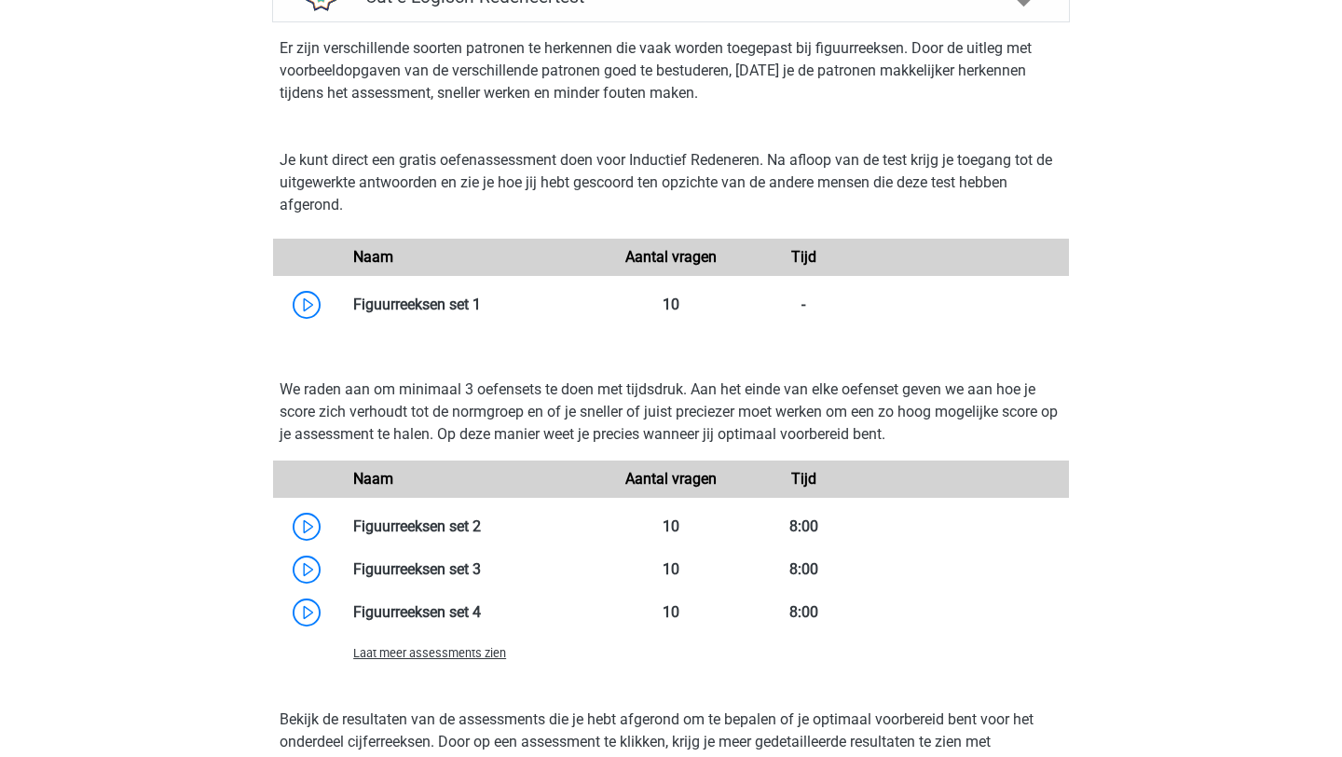
scroll to position [457, 0]
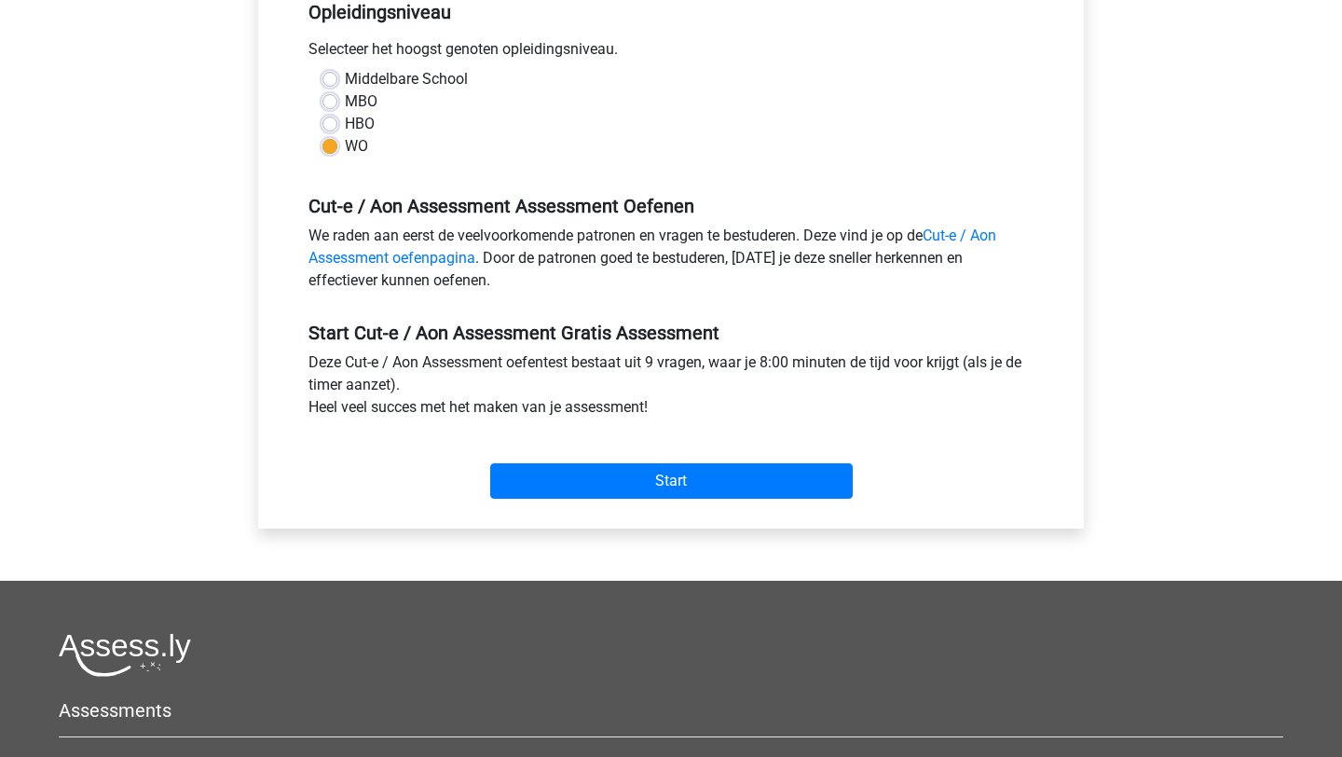
scroll to position [425, 0]
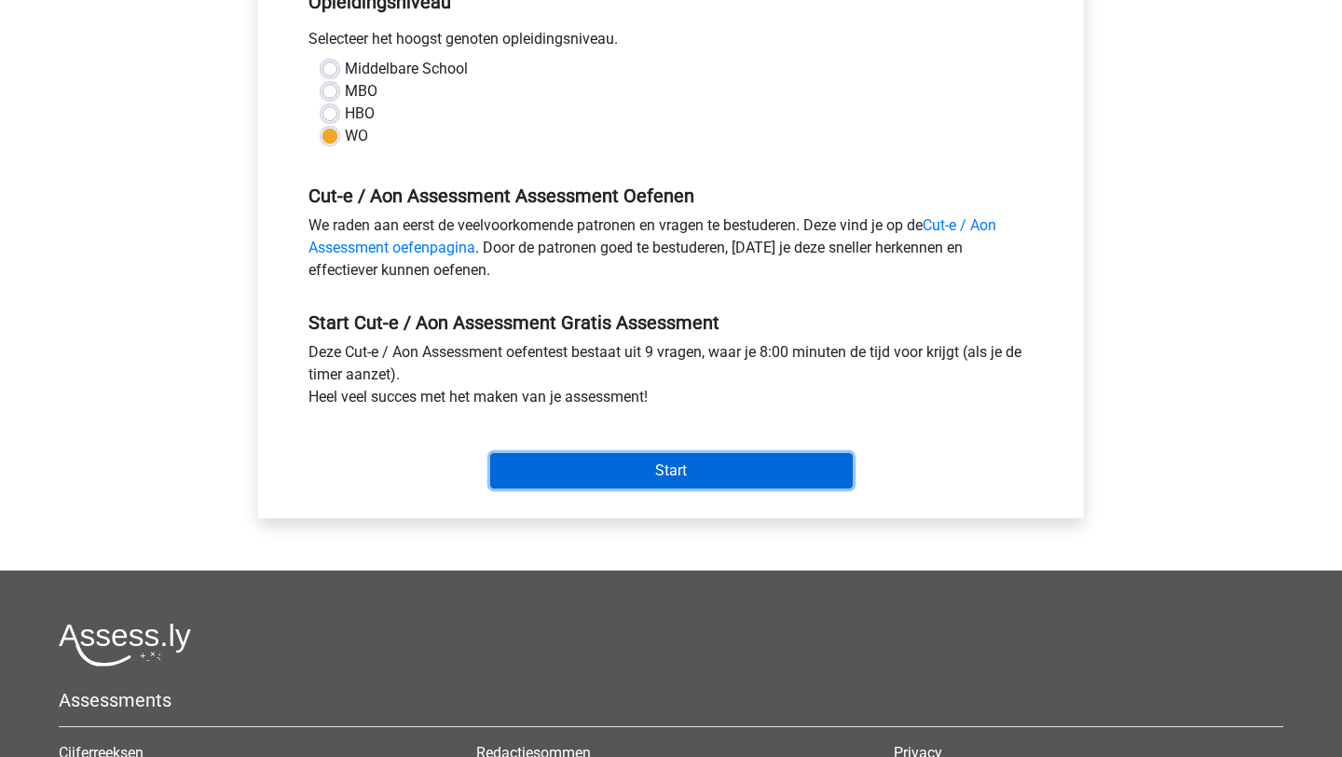
click at [697, 471] on input "Start" at bounding box center [671, 470] width 363 height 35
